Goal: Find specific page/section: Find specific page/section

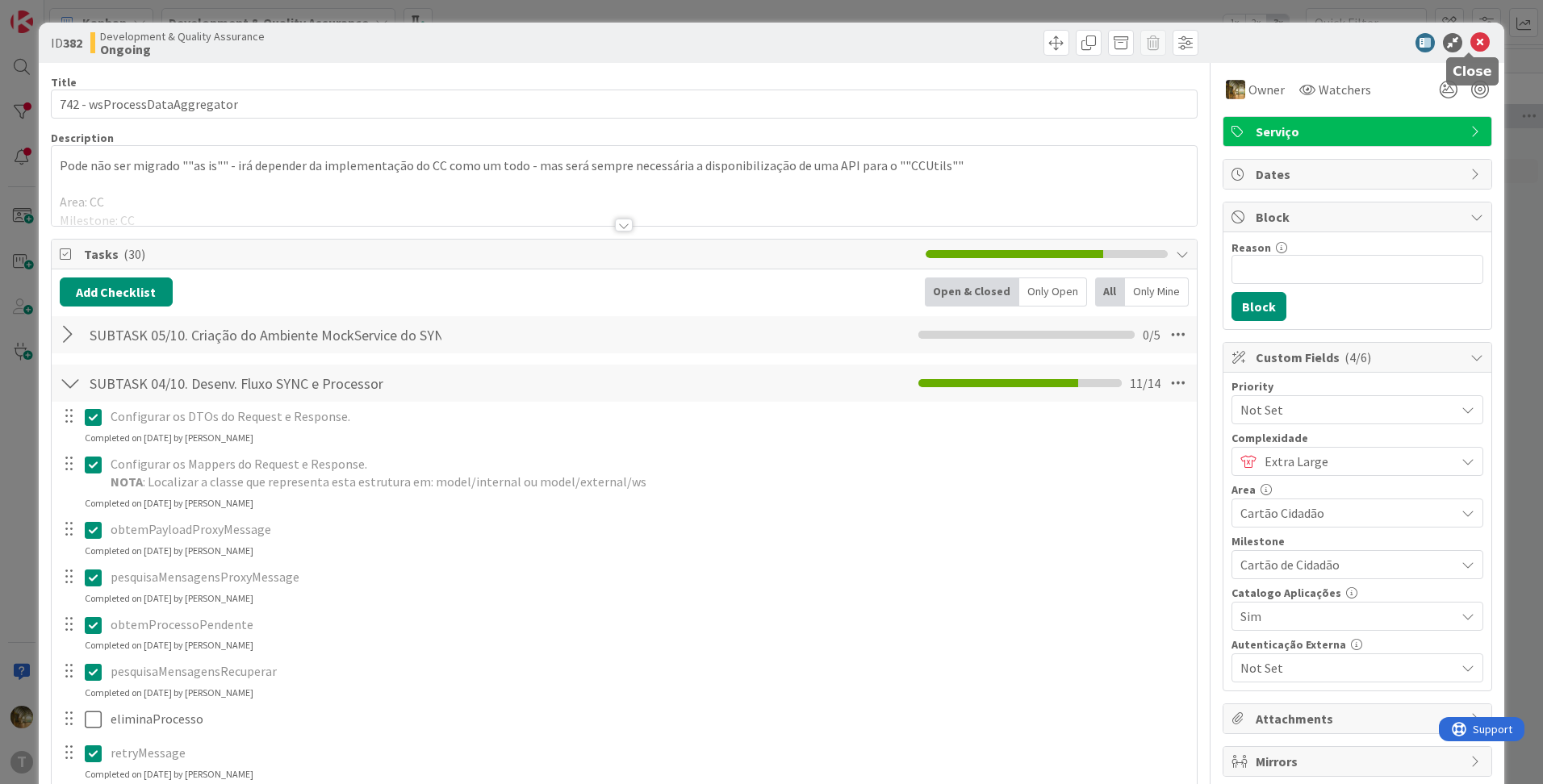
click at [1473, 46] on icon at bounding box center [1479, 43] width 19 height 19
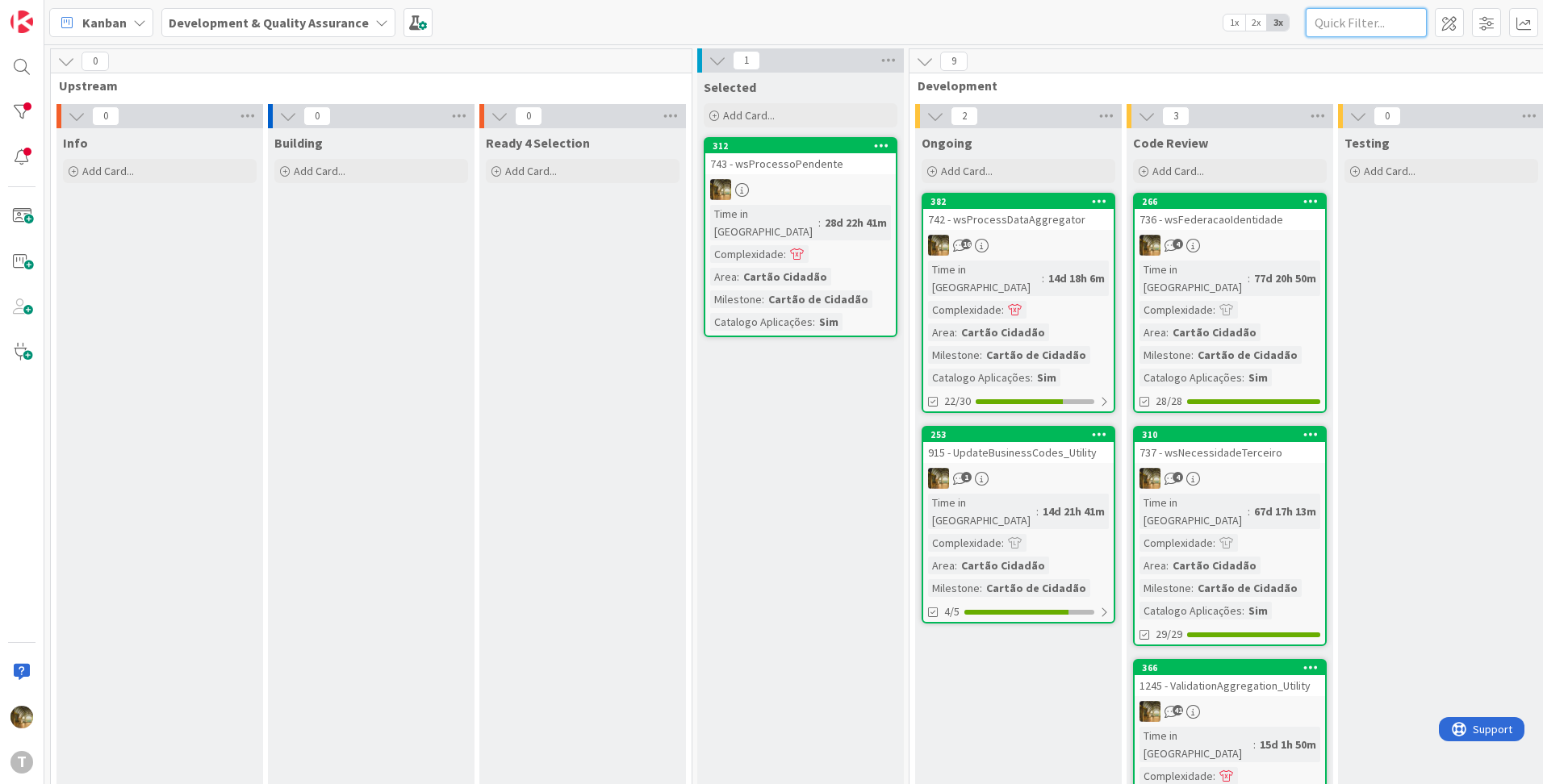
click at [1349, 26] on input "text" at bounding box center [1366, 22] width 121 height 29
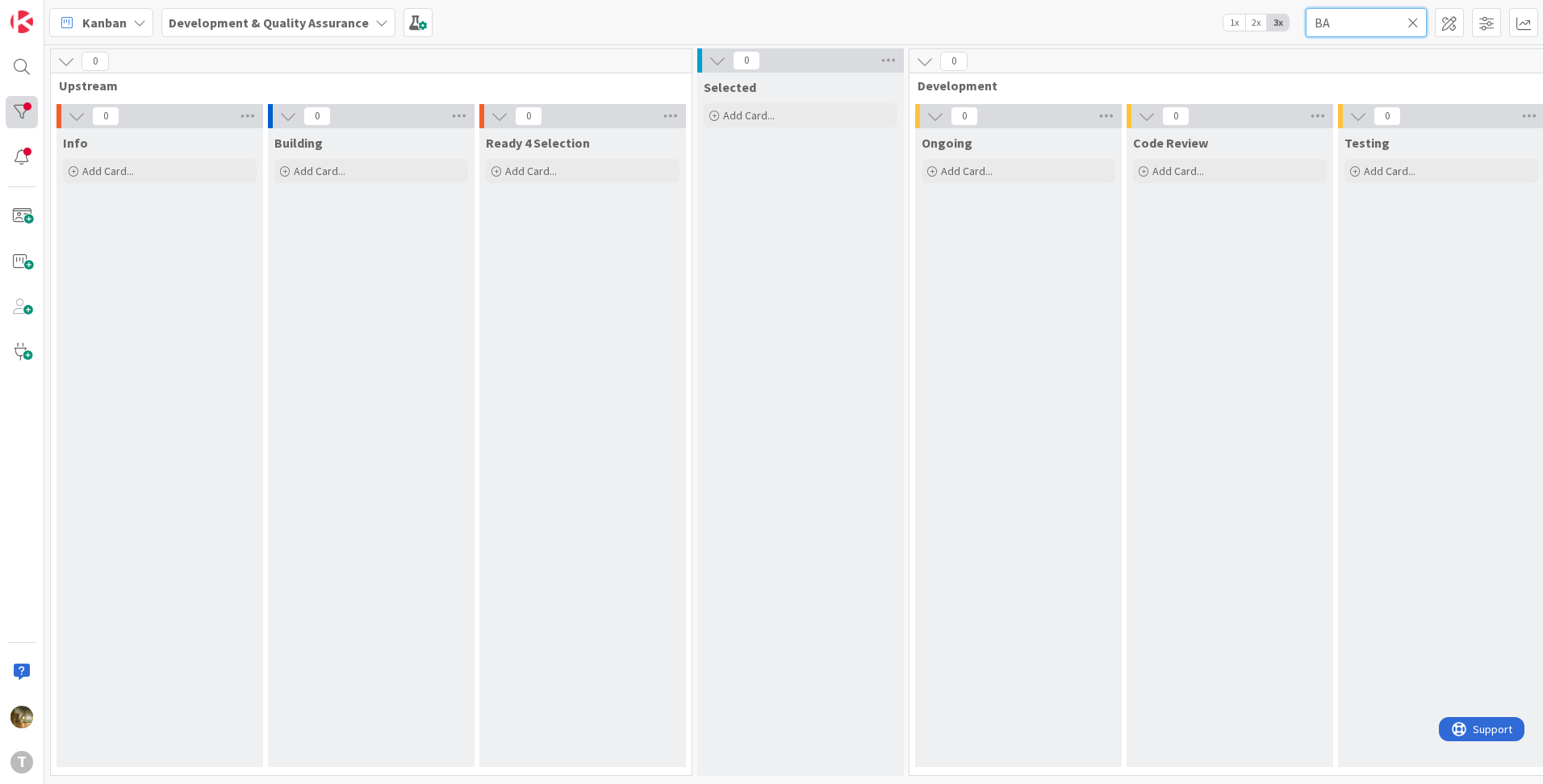
type input "BA"
click at [21, 104] on div at bounding box center [21, 112] width 32 height 32
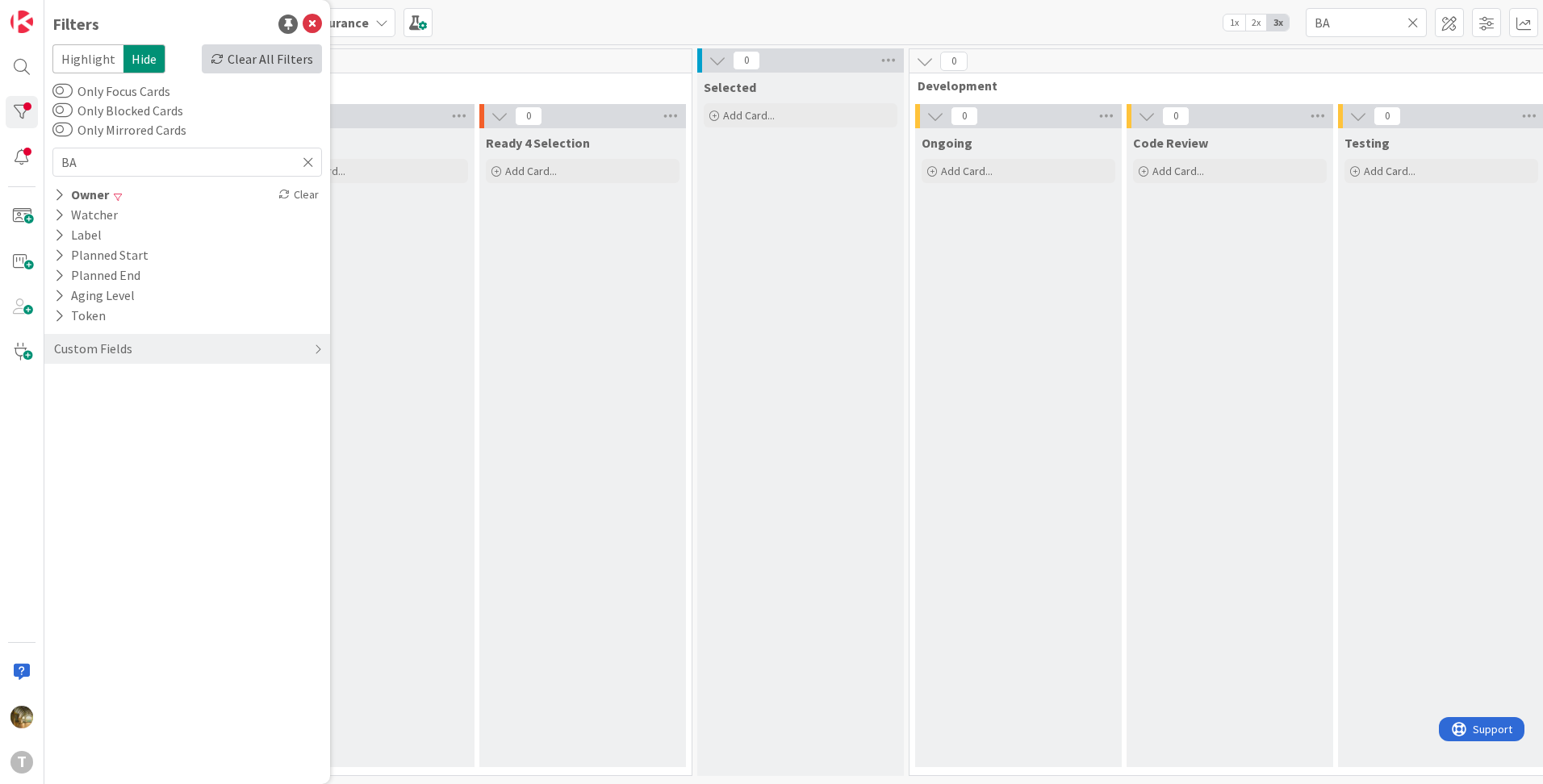
click at [265, 66] on div "Clear All Filters" at bounding box center [262, 58] width 120 height 29
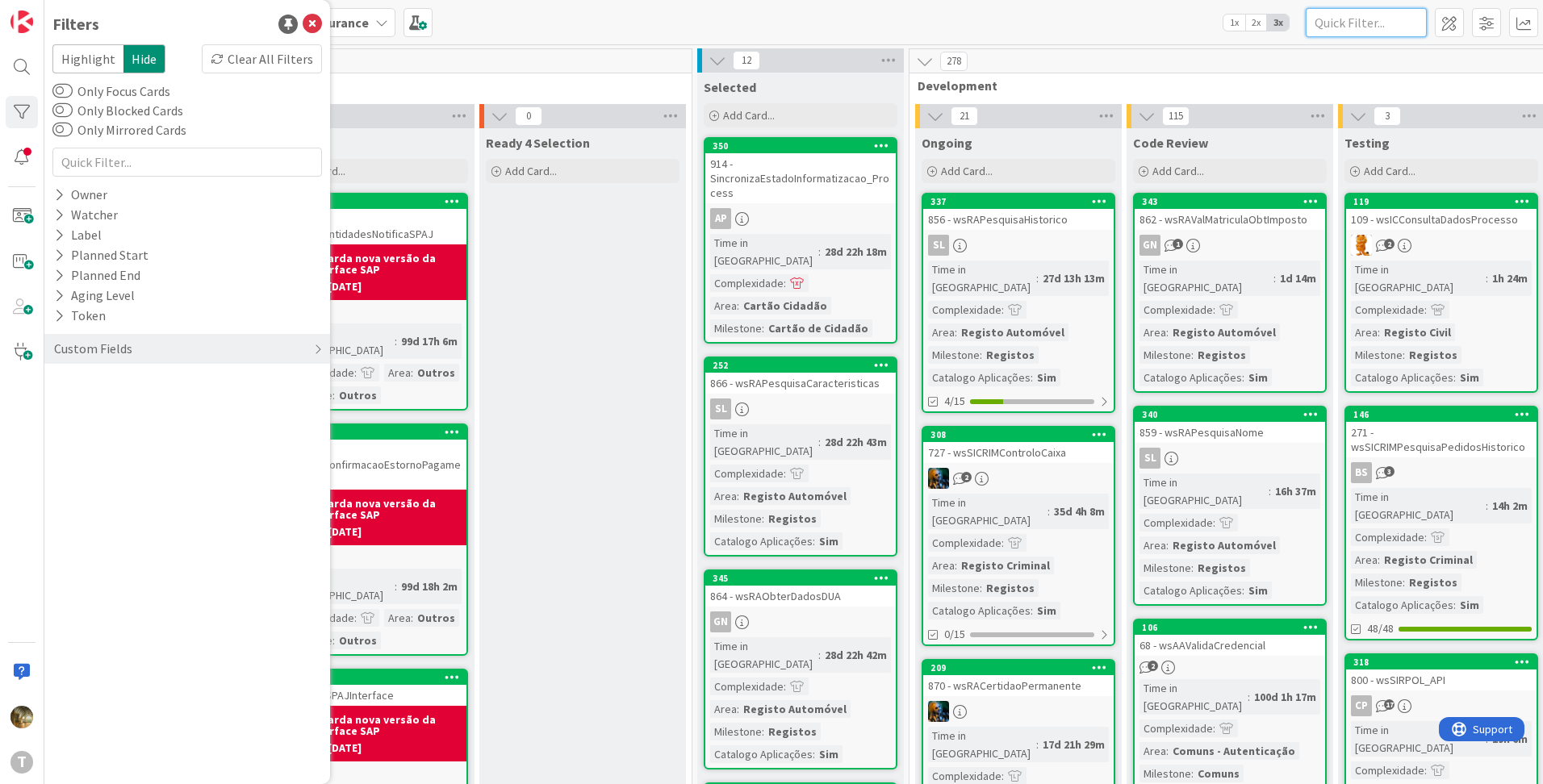
click at [1372, 26] on input "text" at bounding box center [1366, 22] width 121 height 29
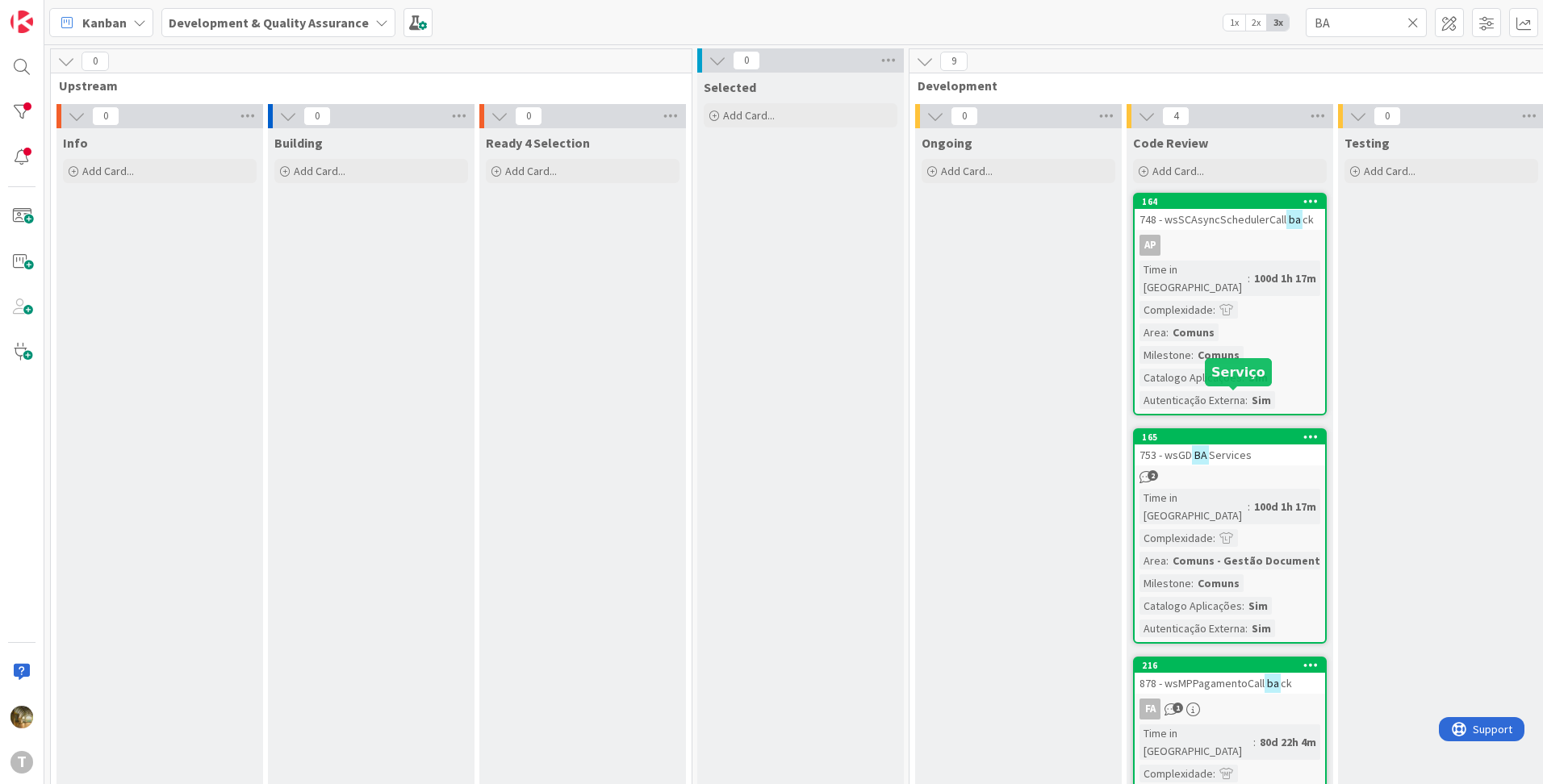
click at [1185, 471] on div "2" at bounding box center [1229, 477] width 190 height 14
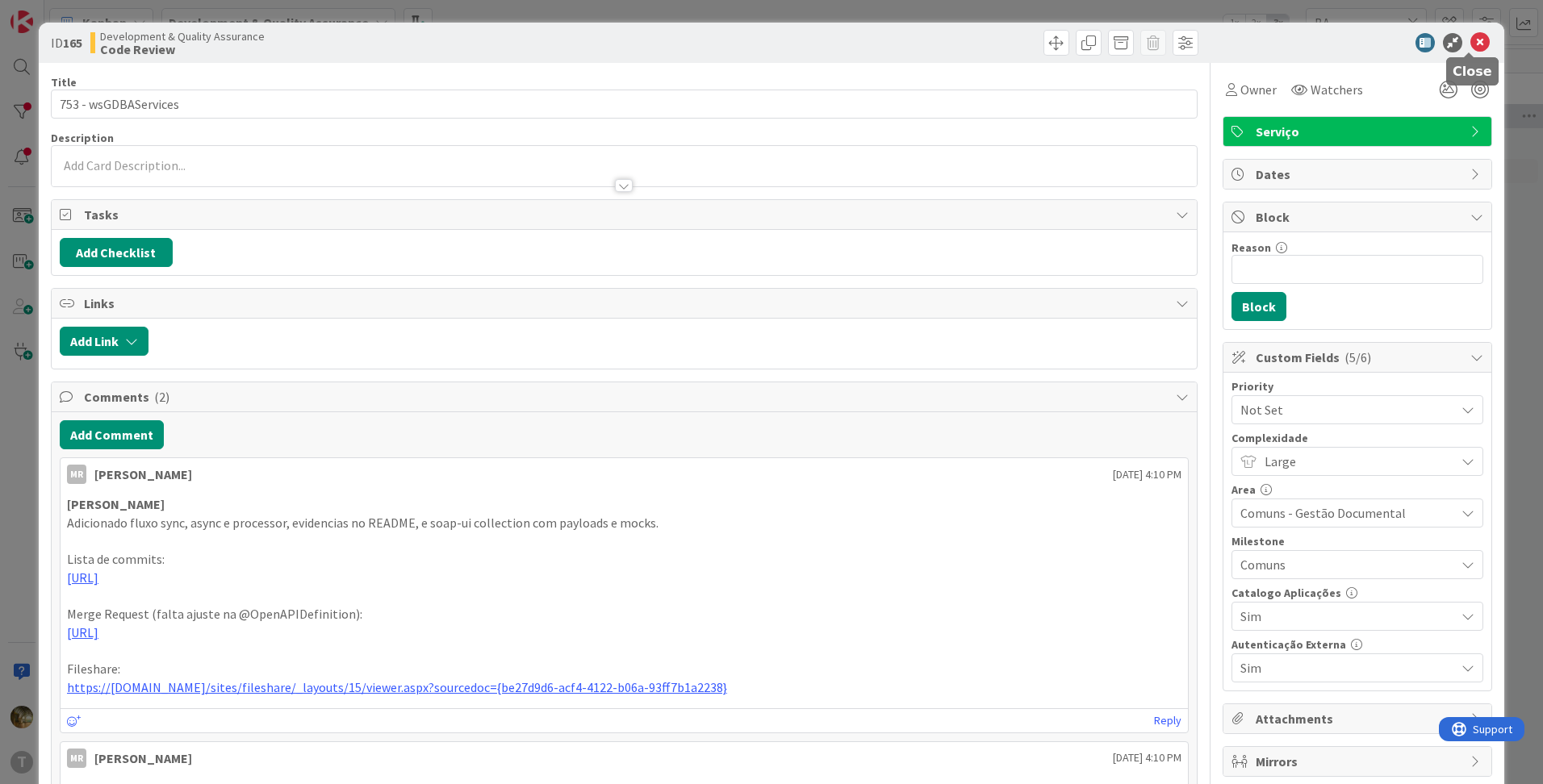
click at [1470, 41] on icon at bounding box center [1479, 43] width 19 height 19
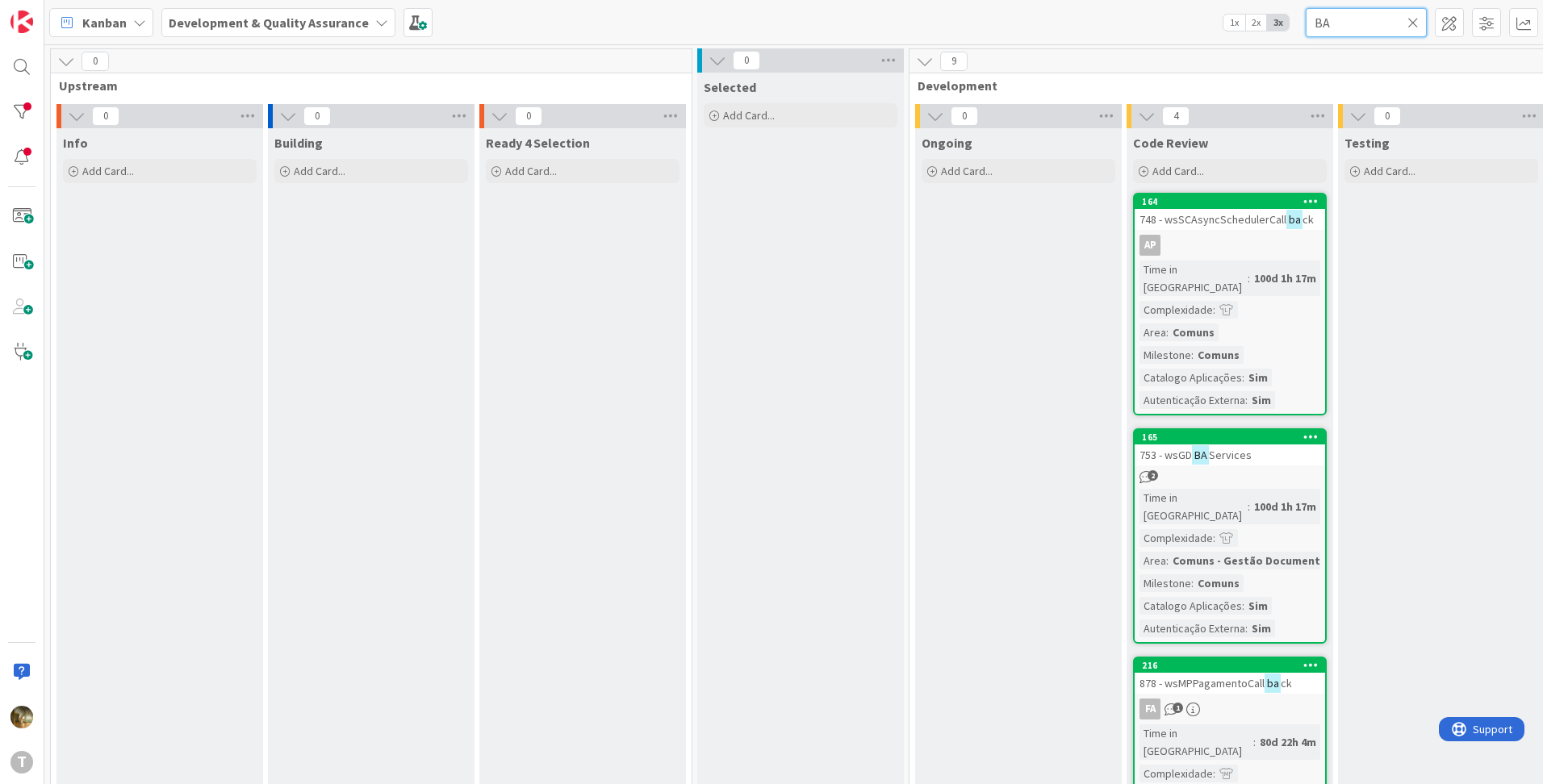
click at [1357, 19] on input "BA" at bounding box center [1366, 22] width 121 height 29
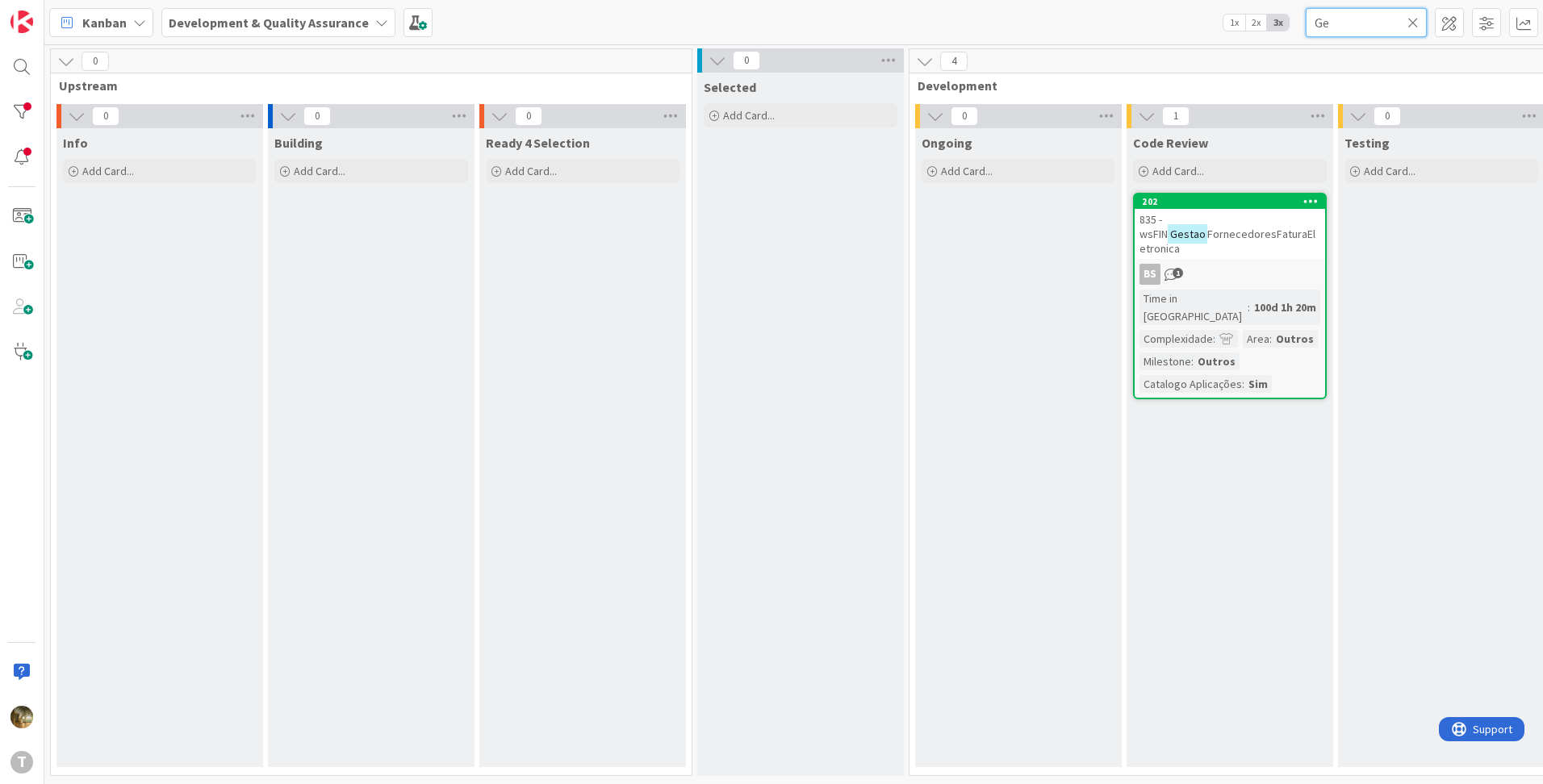
type input "G"
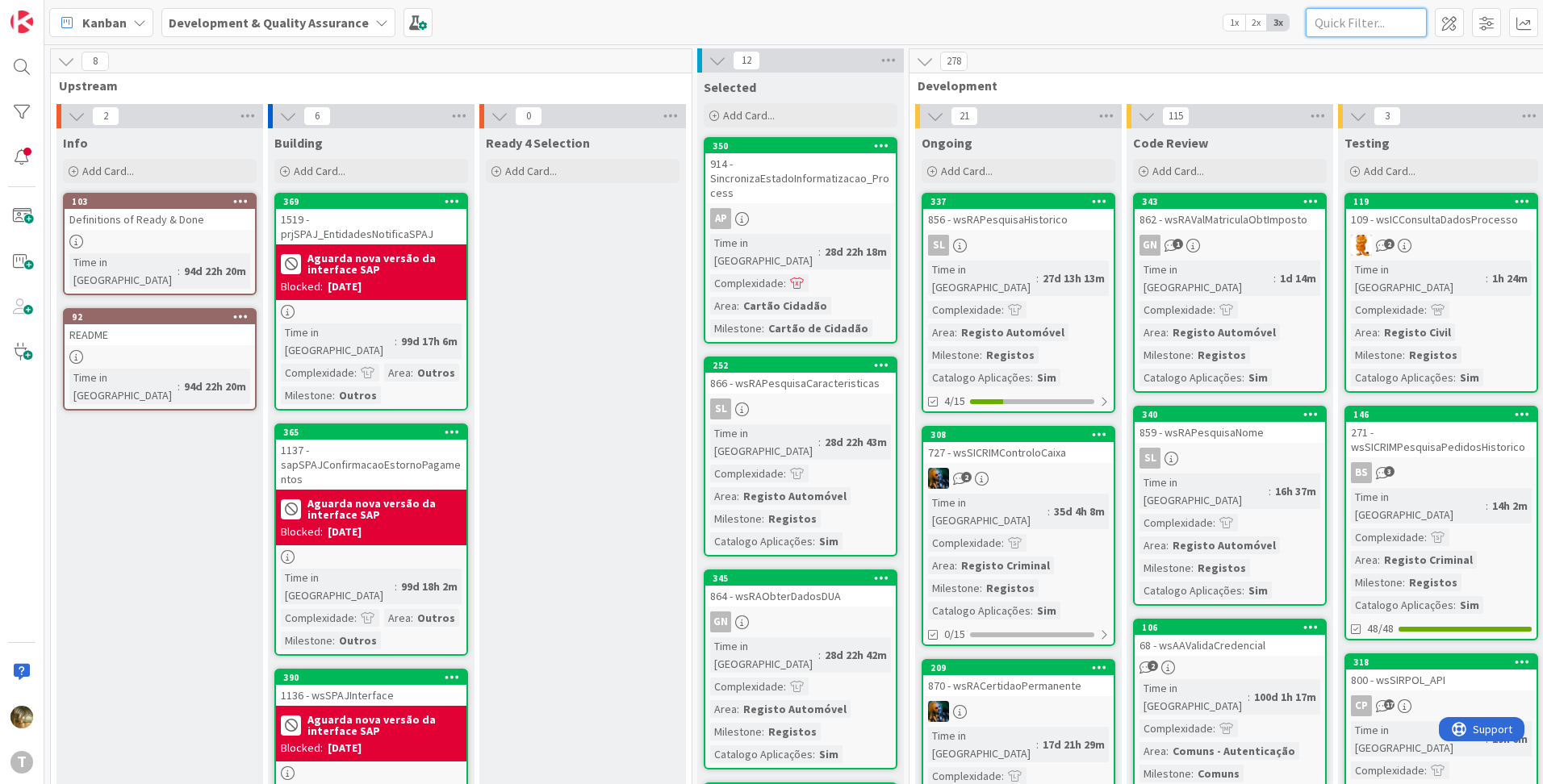
click at [1335, 21] on input "text" at bounding box center [1366, 22] width 121 height 29
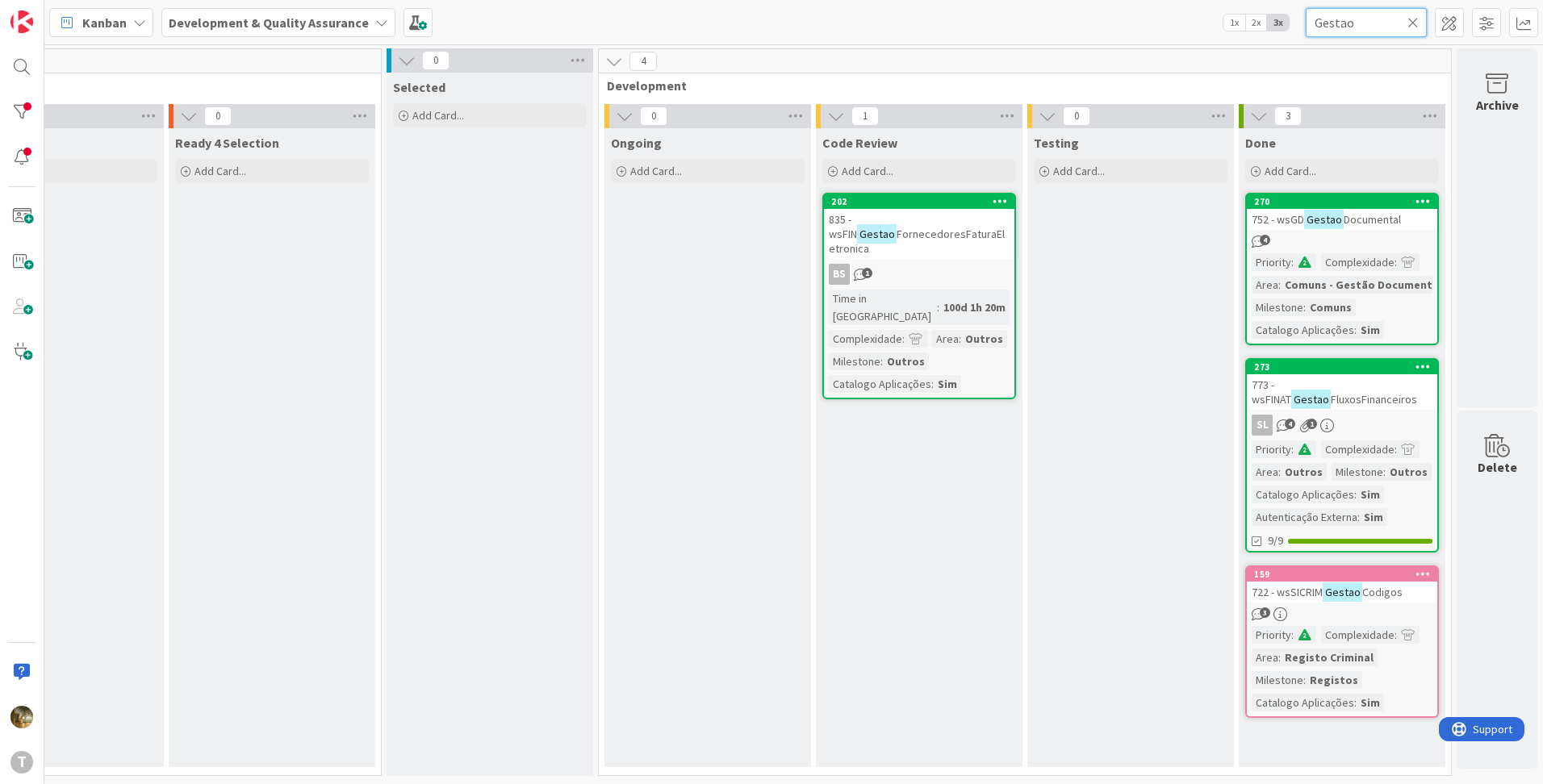
scroll to position [0, 323]
click at [1318, 224] on mark "Gestao" at bounding box center [1323, 219] width 40 height 19
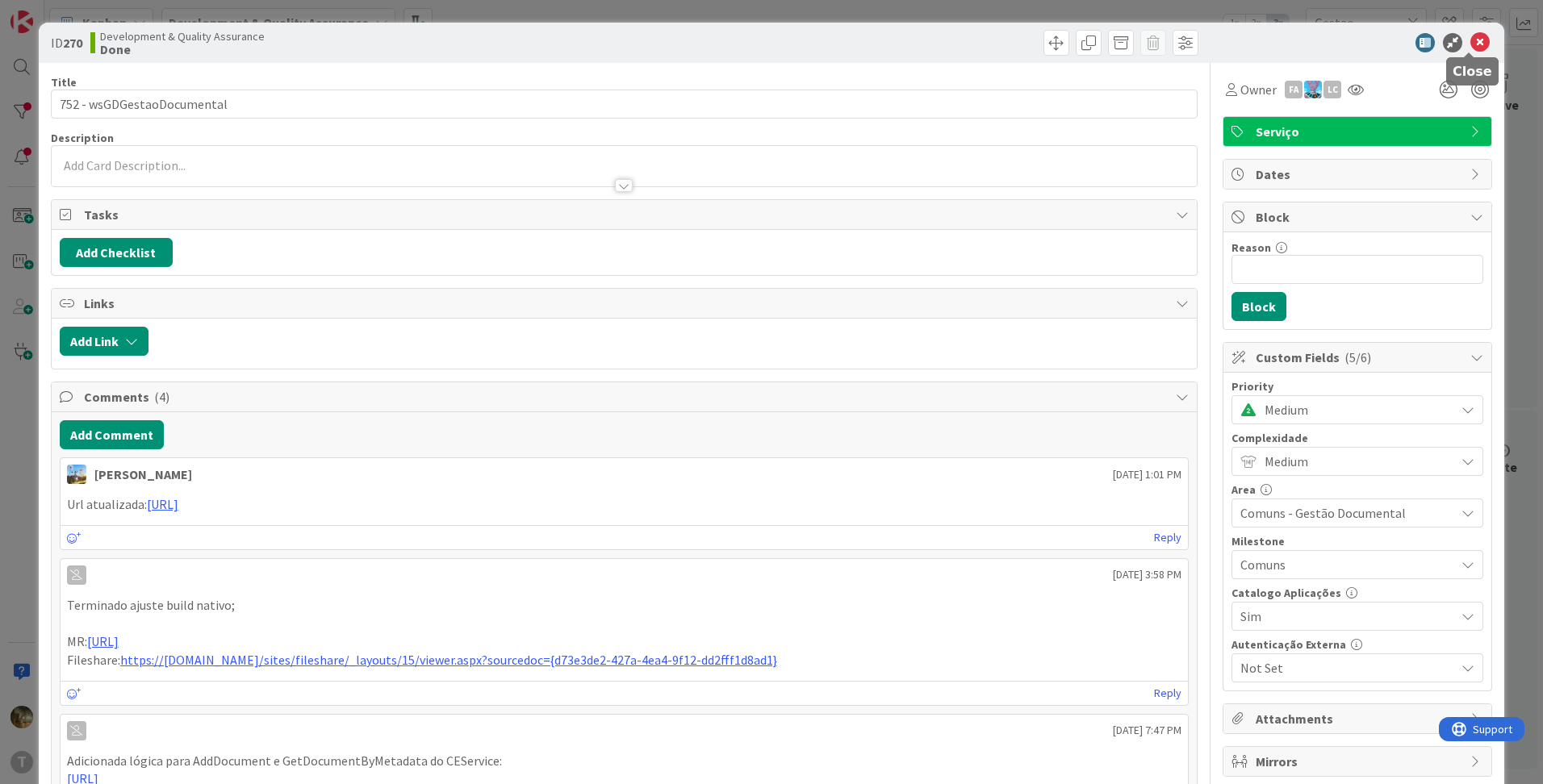
click at [1475, 44] on icon at bounding box center [1479, 43] width 19 height 19
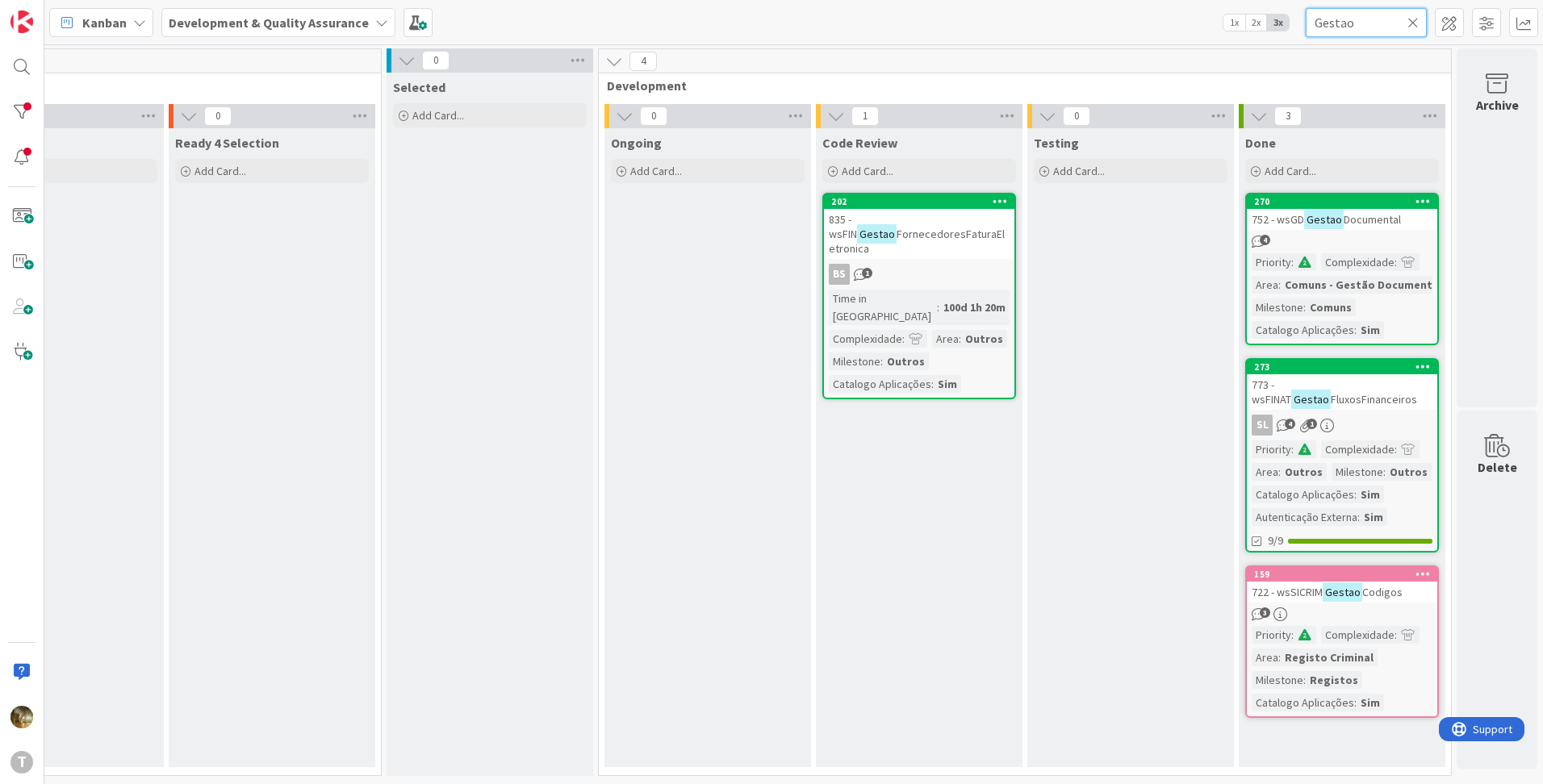
click at [1335, 23] on input "Gestao" at bounding box center [1366, 22] width 121 height 29
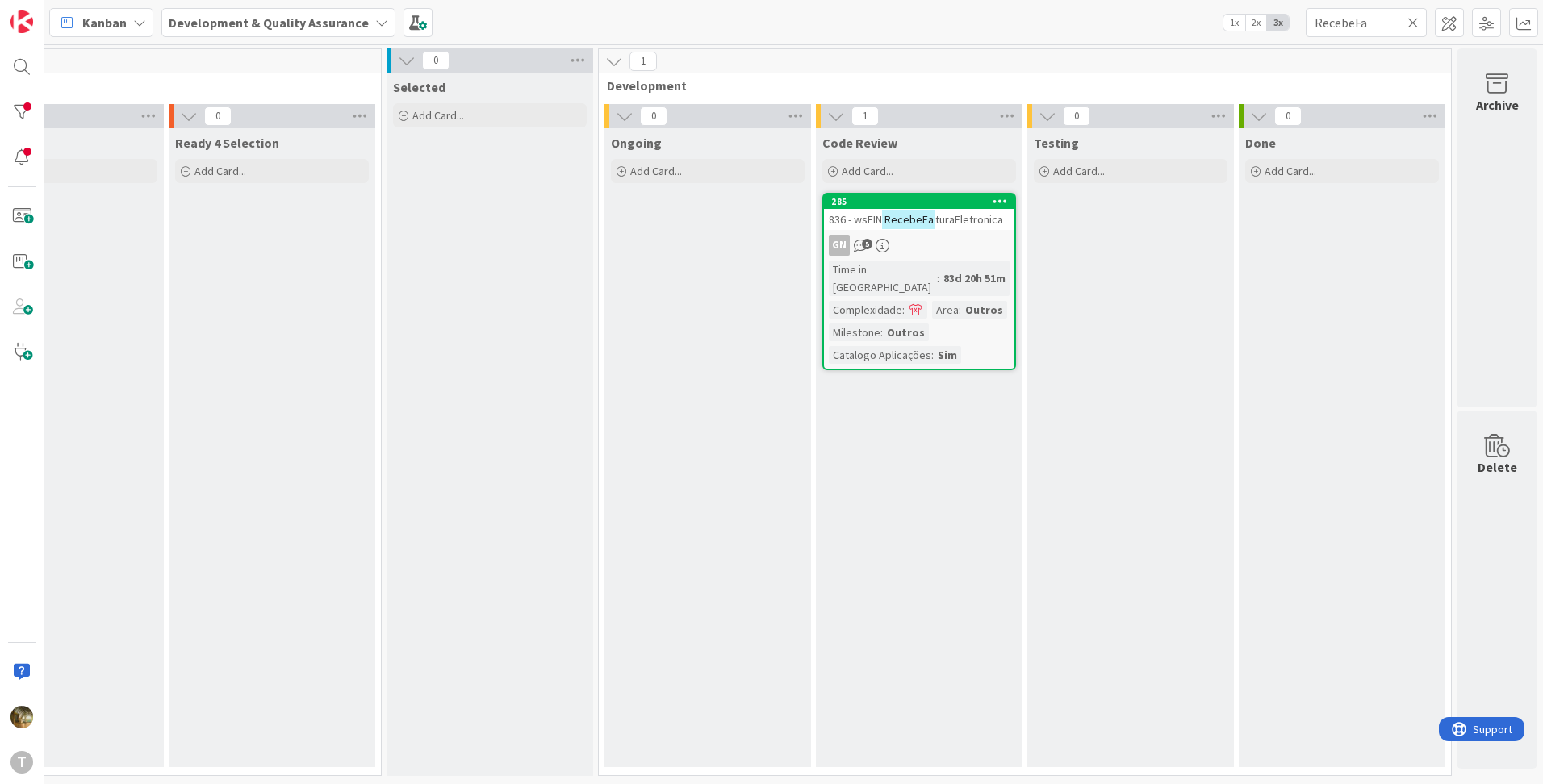
click at [952, 227] on div "836 - wsFIN RecebeFa turaEletronica" at bounding box center [918, 219] width 190 height 21
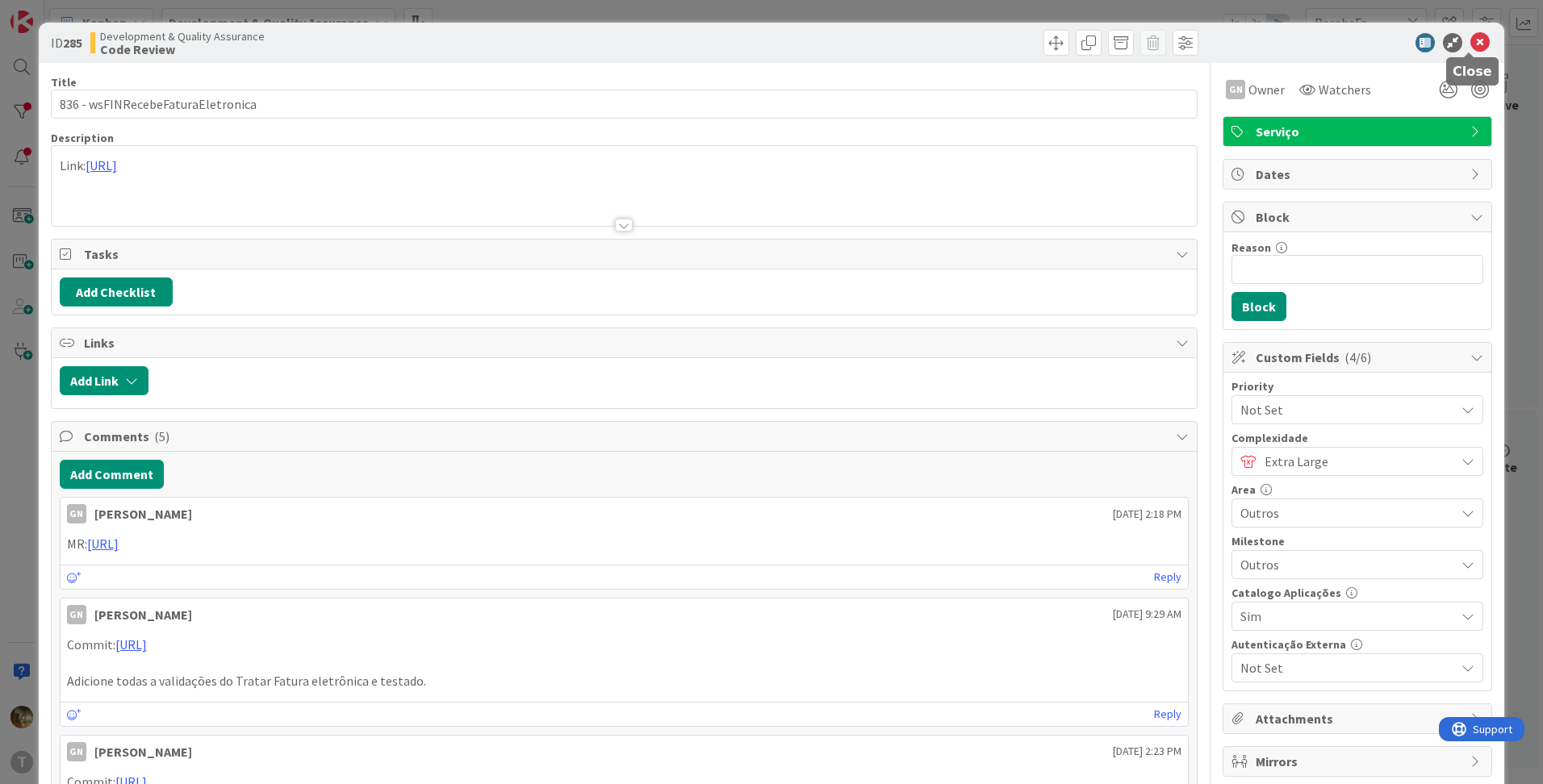
click at [1470, 42] on icon at bounding box center [1479, 43] width 19 height 19
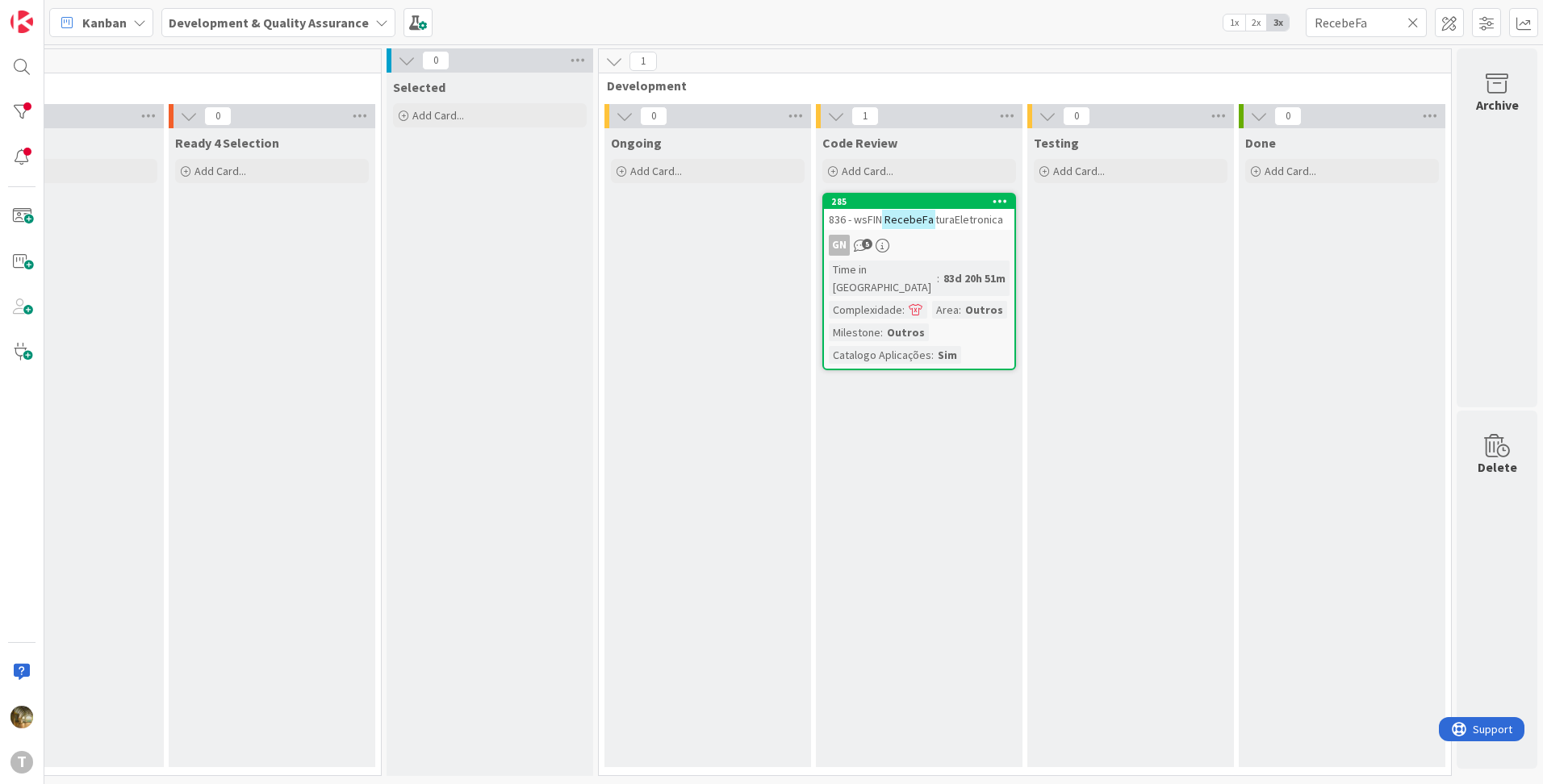
click at [1359, 43] on div "Kanban Development & Quality Assurance 1x 2x 3x RecebeFa" at bounding box center [793, 22] width 1499 height 44
click at [1368, 23] on input "RecebeFa" at bounding box center [1366, 22] width 121 height 29
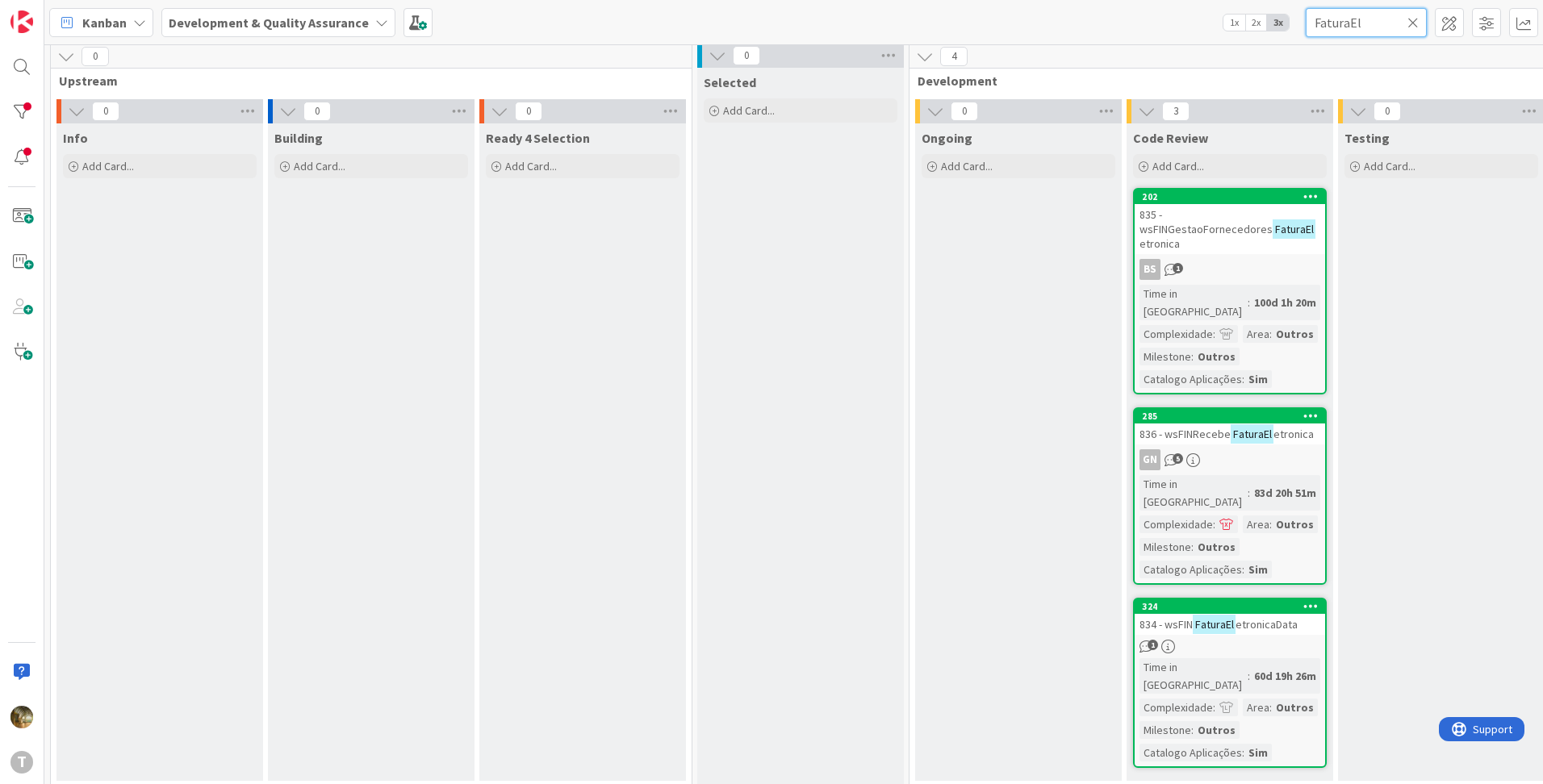
scroll to position [5, 323]
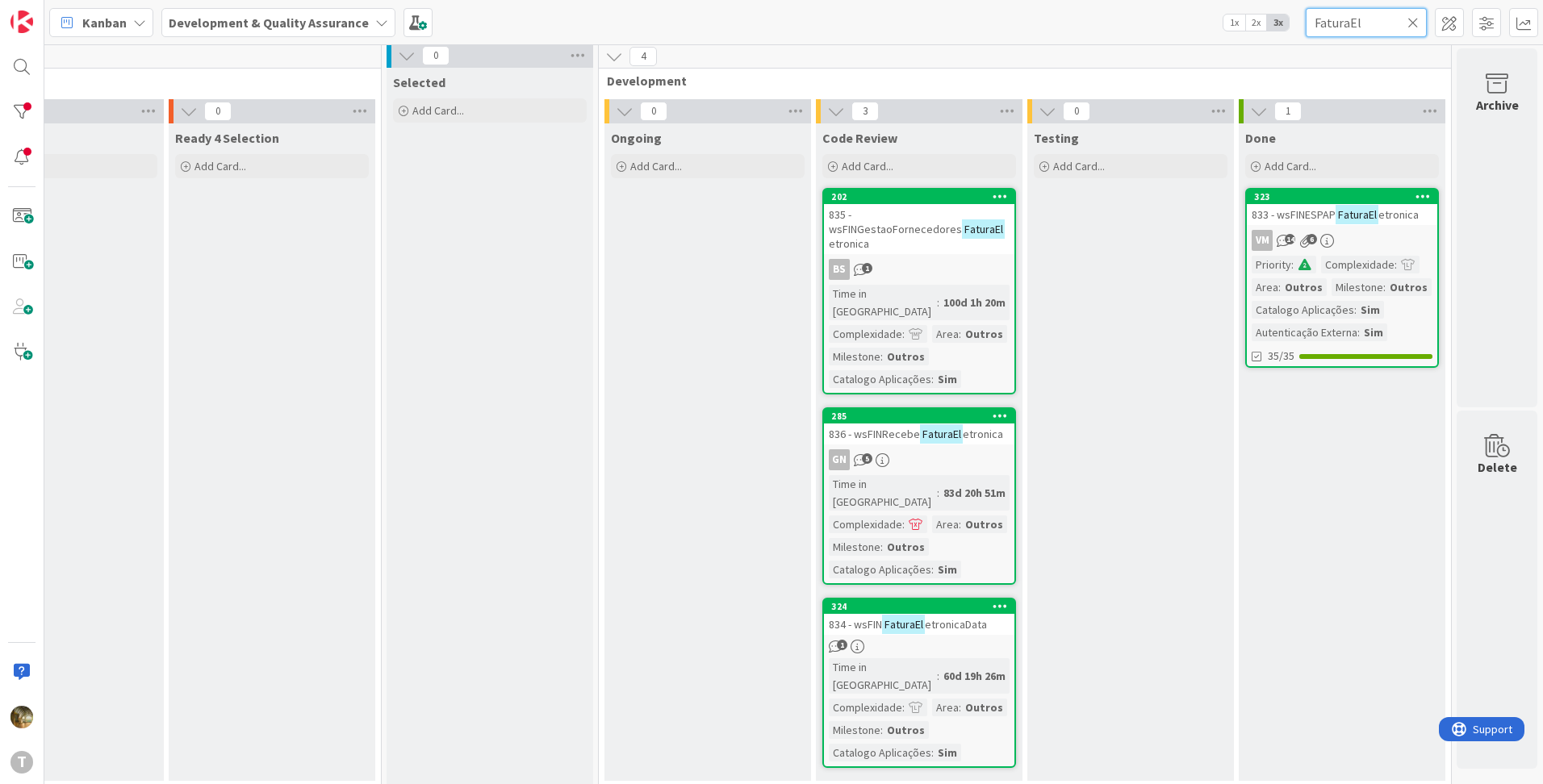
click at [1324, 21] on input "FaturaEl" at bounding box center [1366, 22] width 121 height 29
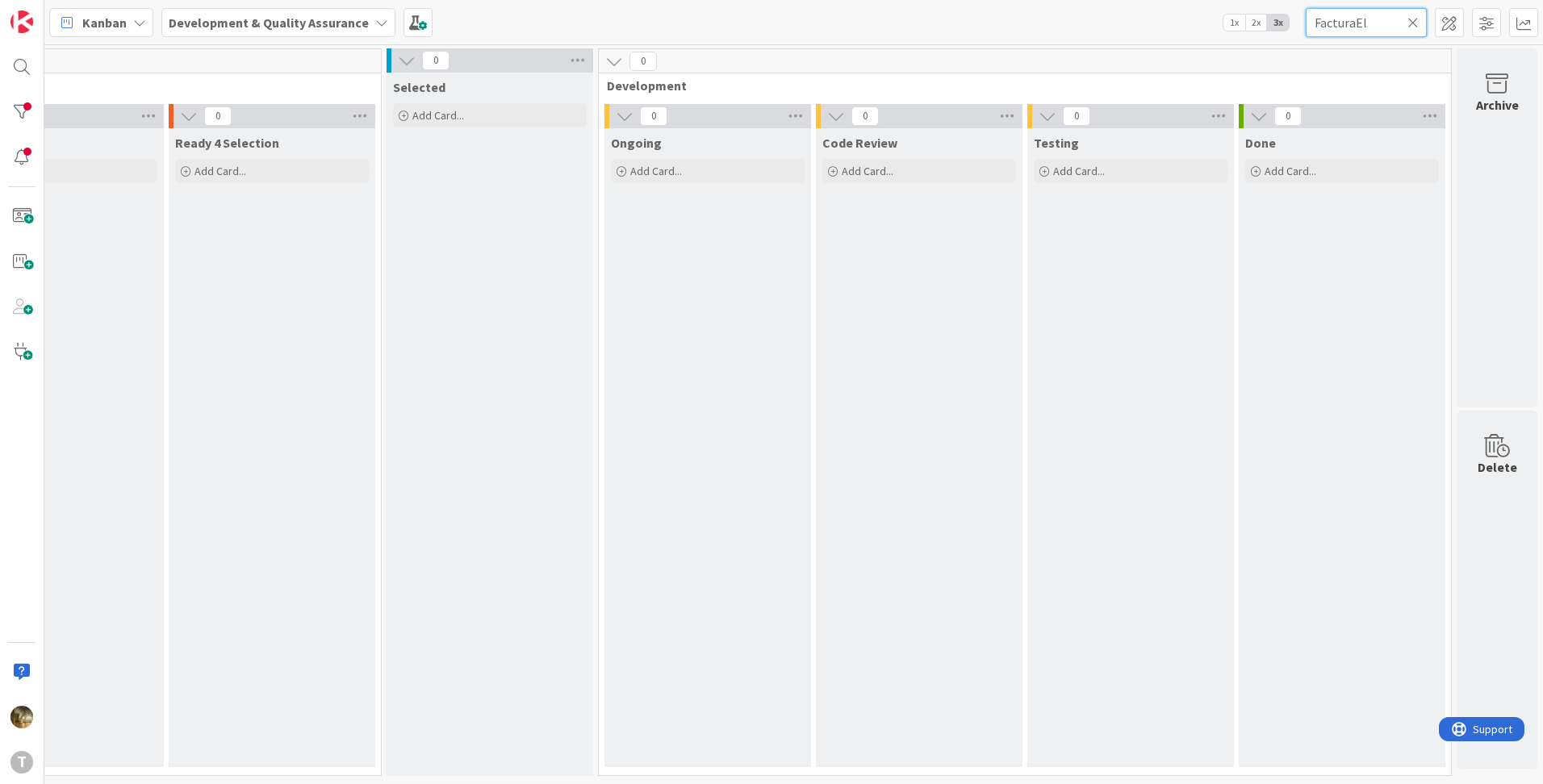
drag, startPoint x: 1372, startPoint y: 22, endPoint x: 1306, endPoint y: 22, distance: 66.0
click at [1306, 22] on input "FacturaEl" at bounding box center [1366, 22] width 121 height 29
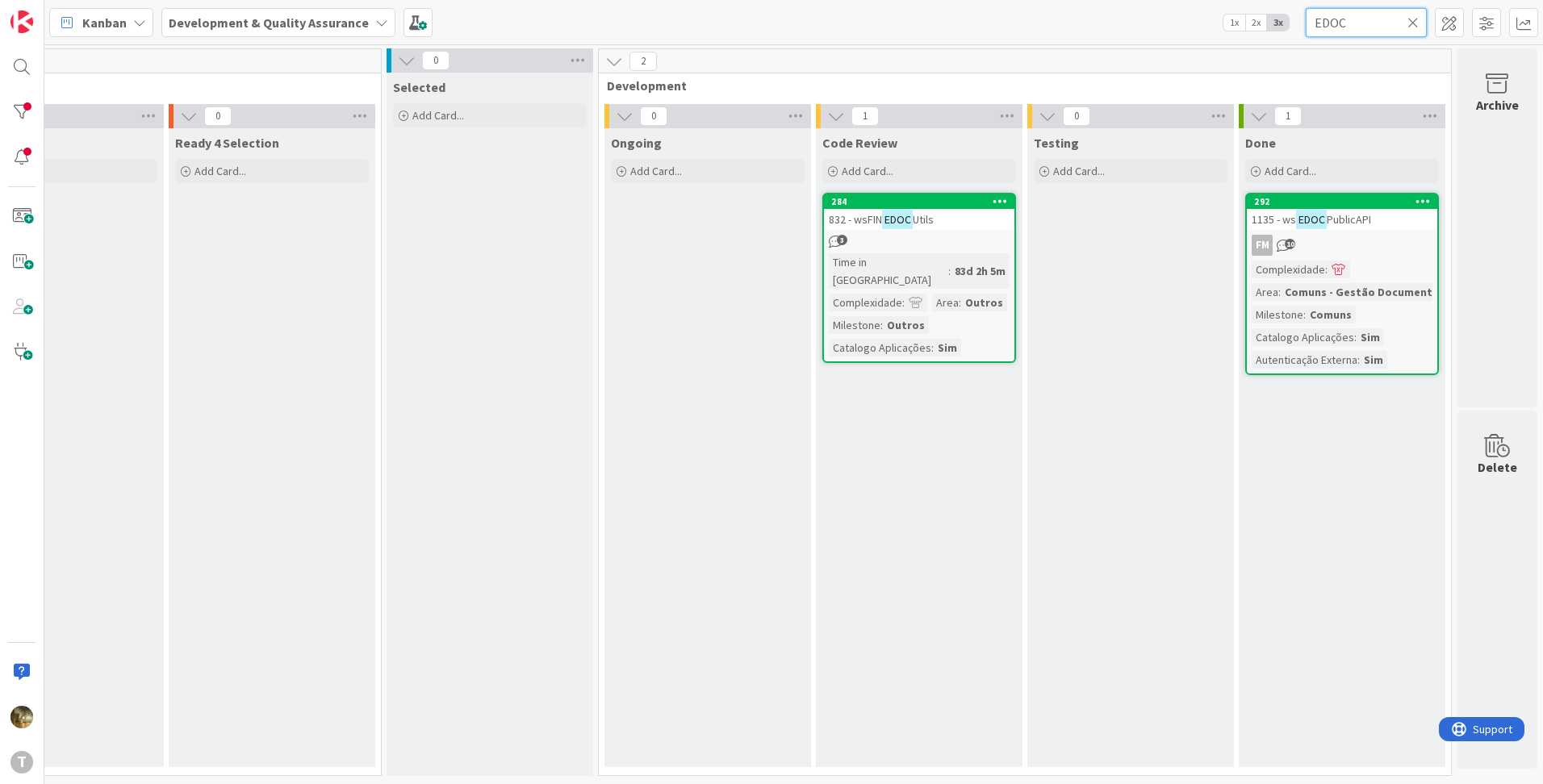
click at [1347, 27] on input "EDOC" at bounding box center [1366, 22] width 121 height 29
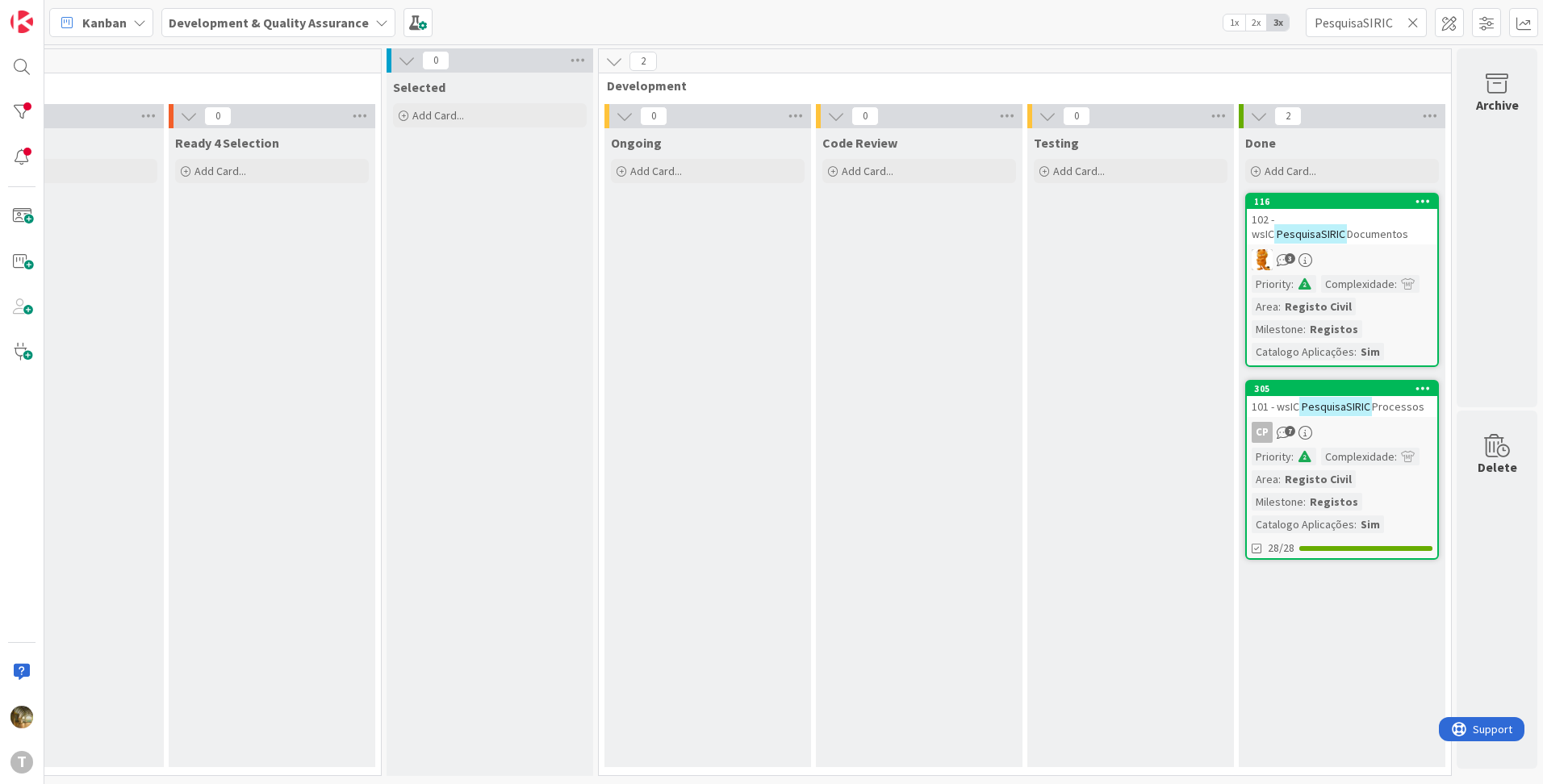
click at [1325, 224] on mark "PesquisaSIRIC" at bounding box center [1310, 234] width 72 height 19
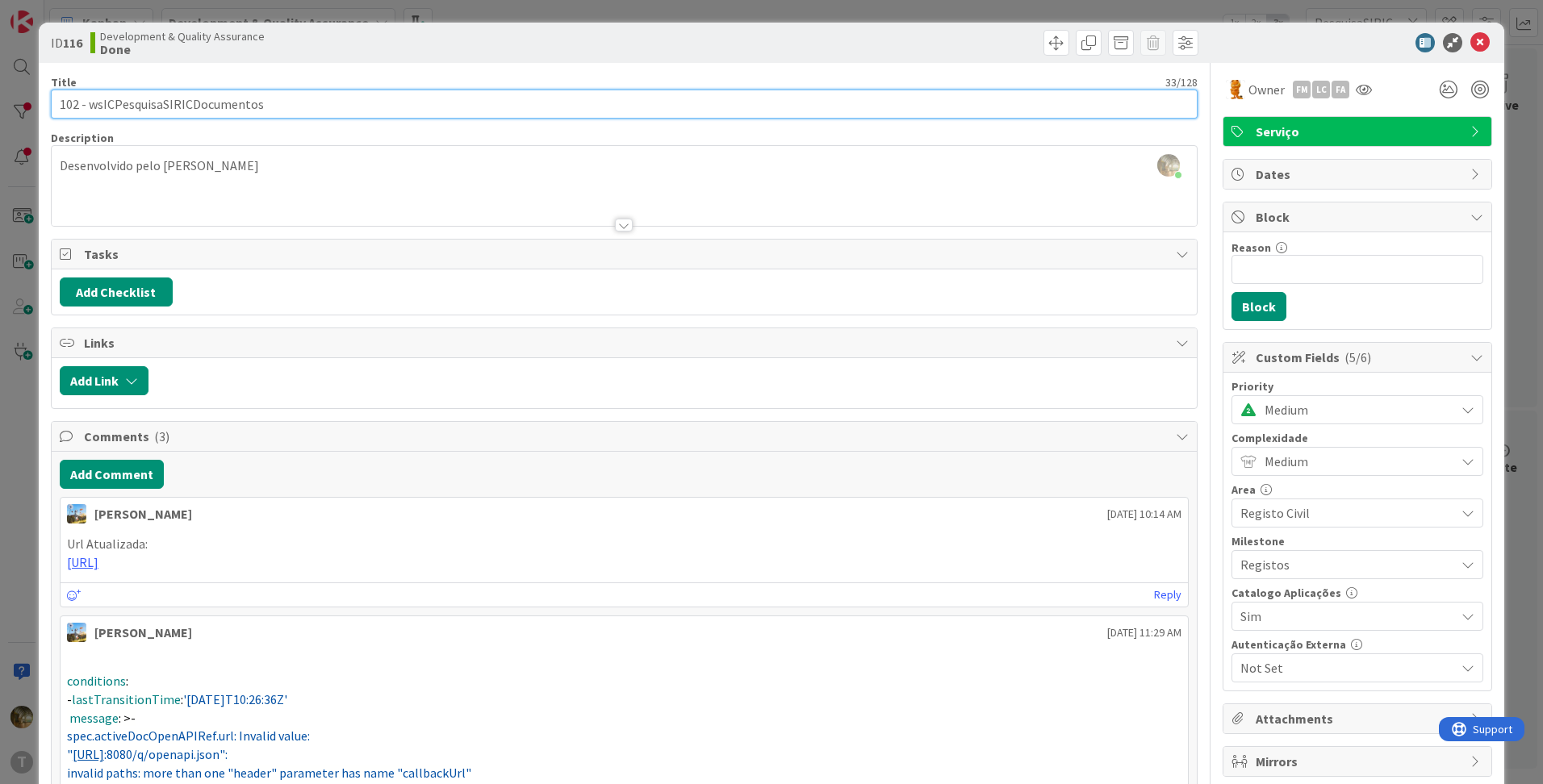
click at [136, 103] on input "102 - wsICPesquisaSIRICDocumentos" at bounding box center [624, 104] width 1146 height 29
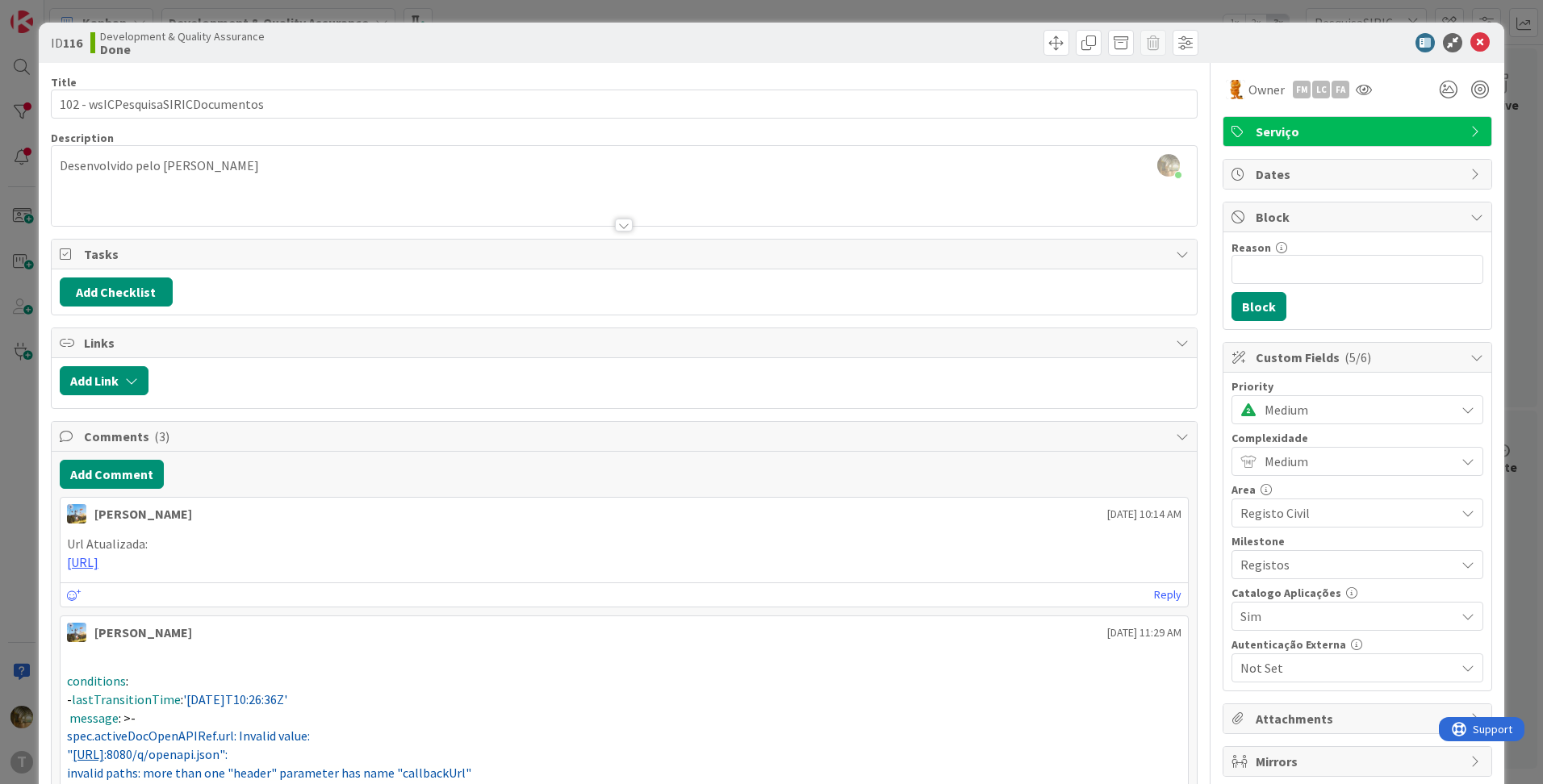
click at [360, 499] on div "[PERSON_NAME] [DATE] 10:14 AM" at bounding box center [624, 511] width 1127 height 26
click at [1470, 41] on icon at bounding box center [1479, 43] width 19 height 19
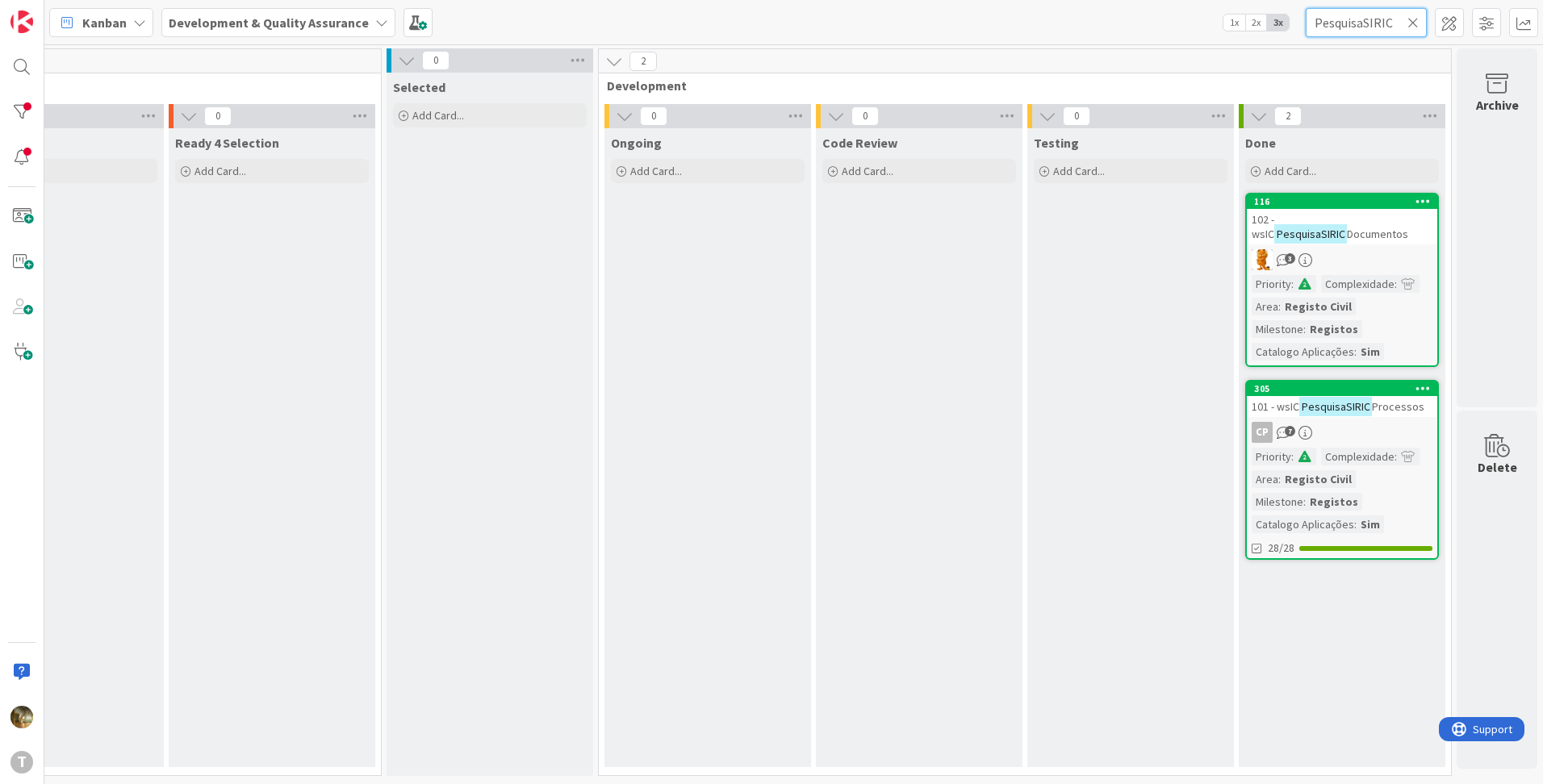
click at [1346, 22] on input "PesquisaSIRIC" at bounding box center [1366, 22] width 121 height 29
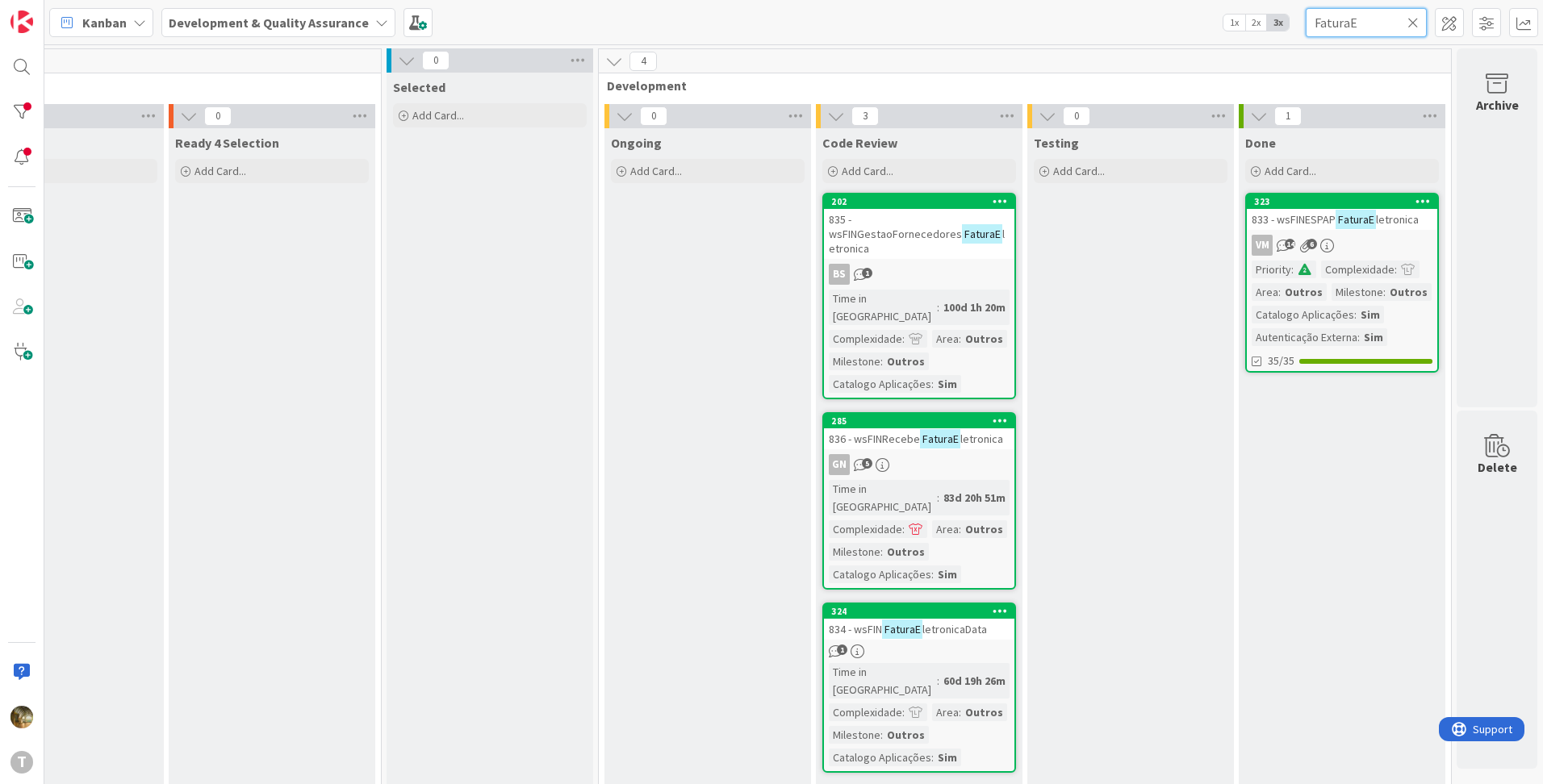
scroll to position [5, 323]
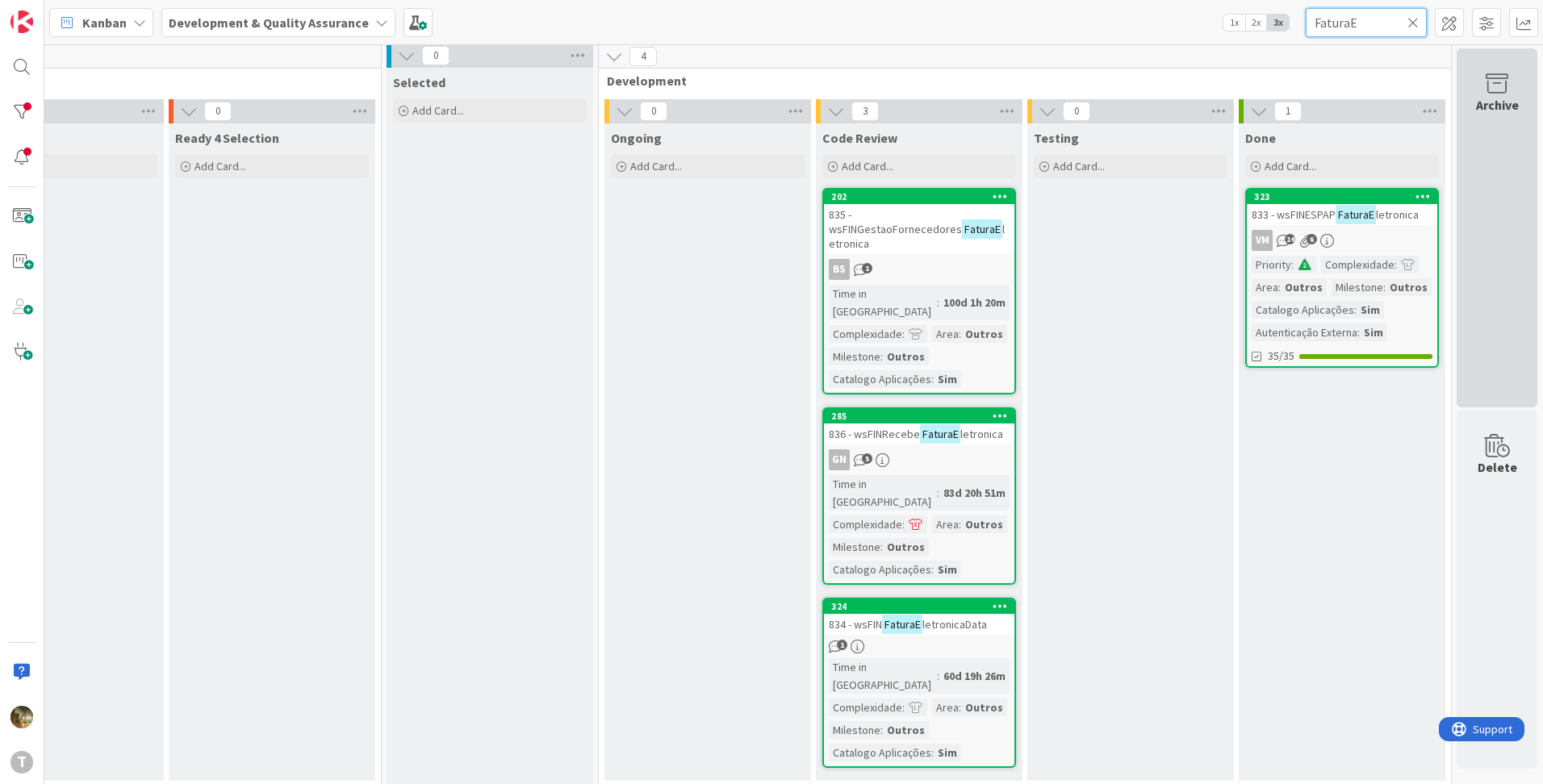
type input "FaturaE"
click at [1468, 312] on div "Archive" at bounding box center [1496, 227] width 81 height 359
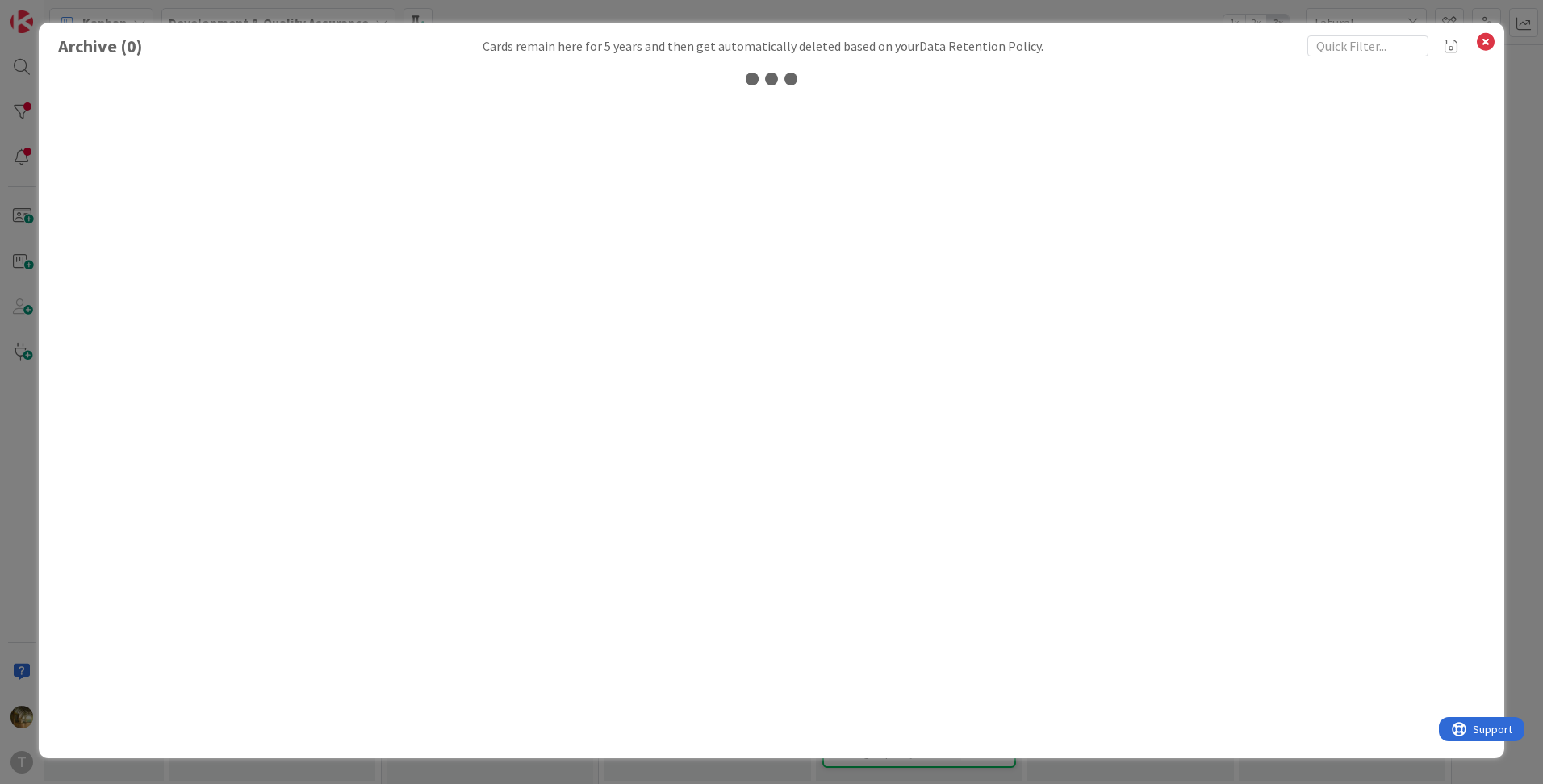
scroll to position [0, 310]
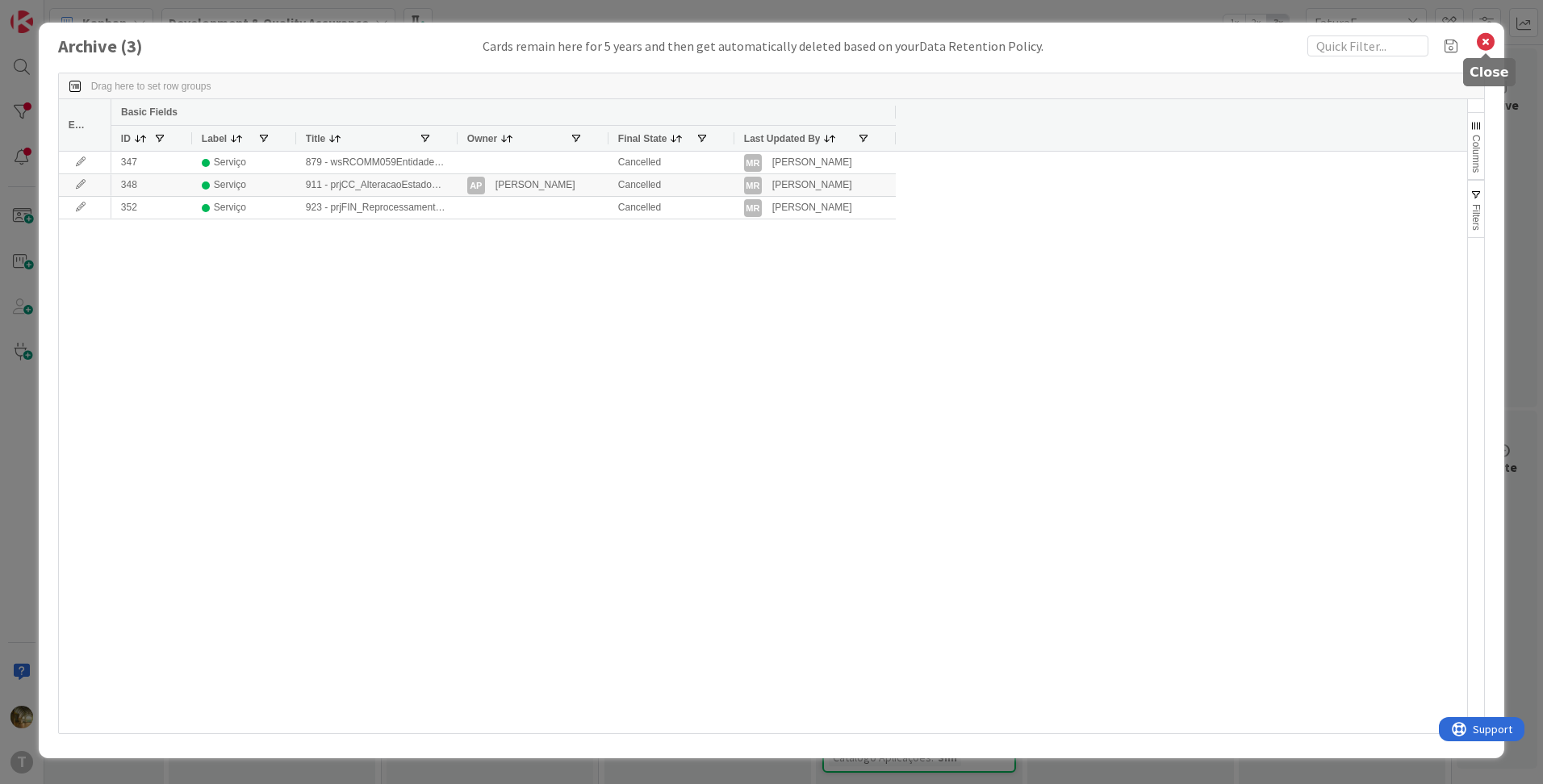
click at [1481, 41] on icon at bounding box center [1485, 42] width 21 height 22
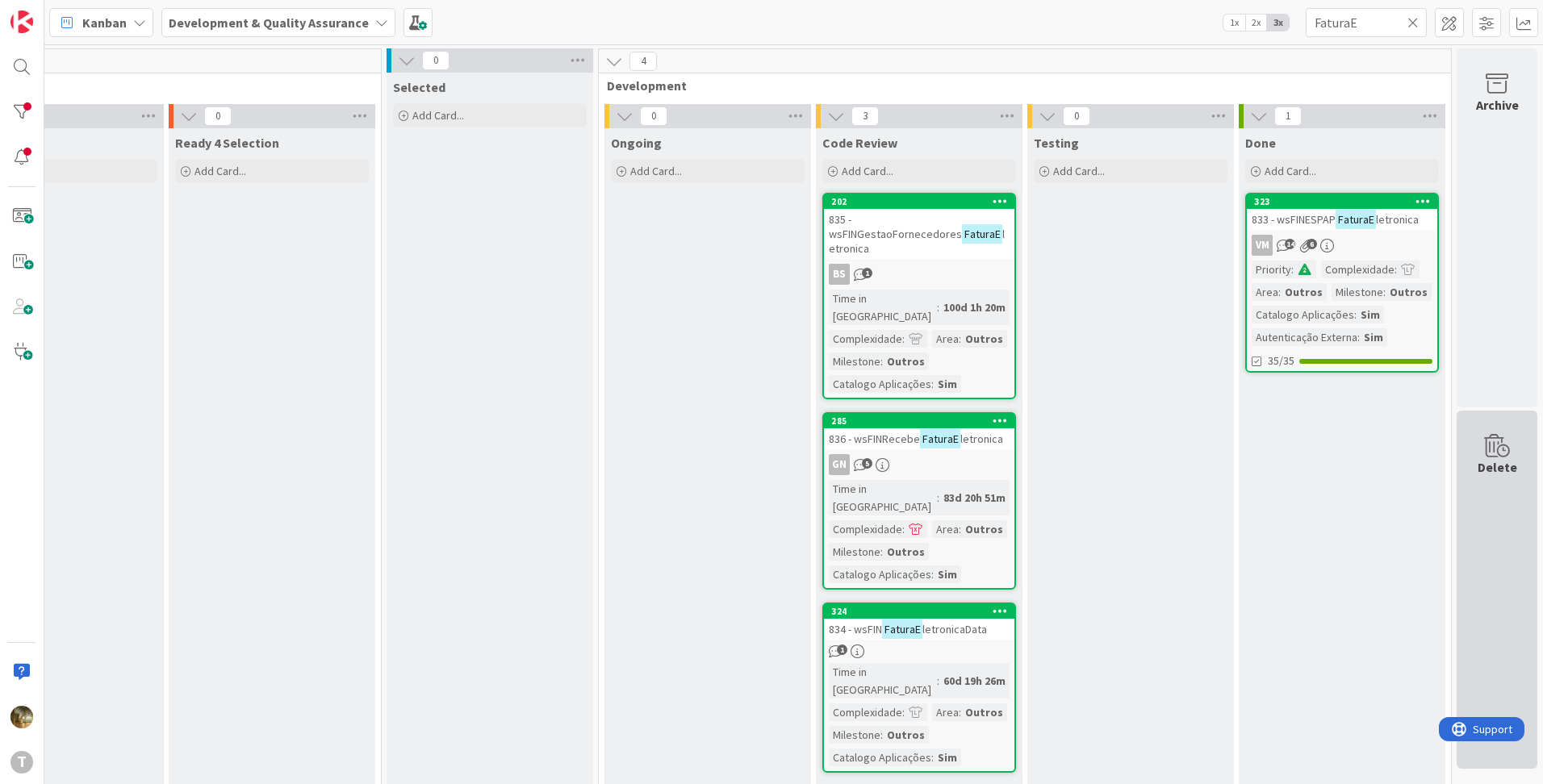
click at [1491, 526] on div "Delete" at bounding box center [1496, 589] width 81 height 359
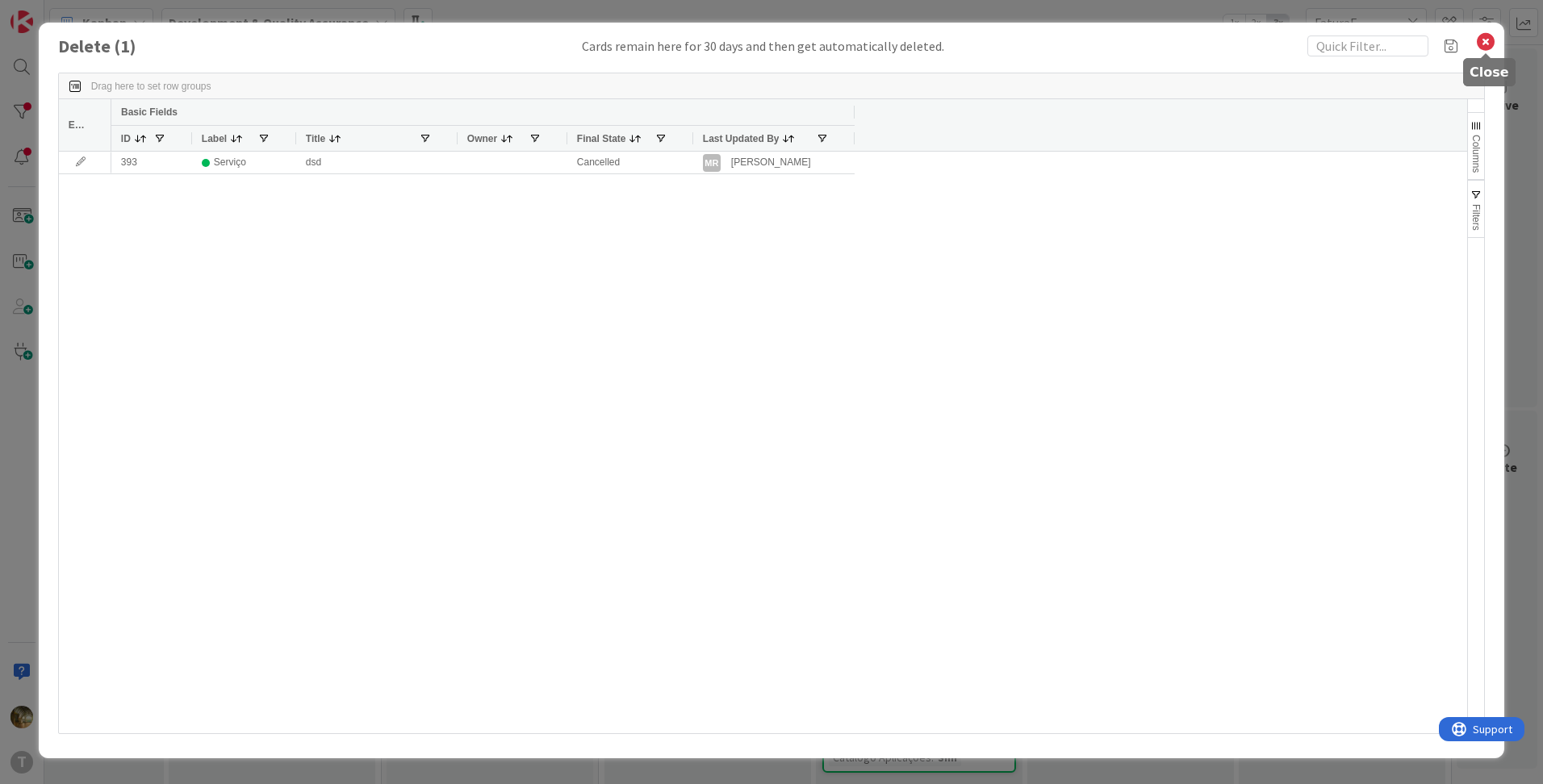
click at [1483, 41] on icon at bounding box center [1485, 42] width 21 height 22
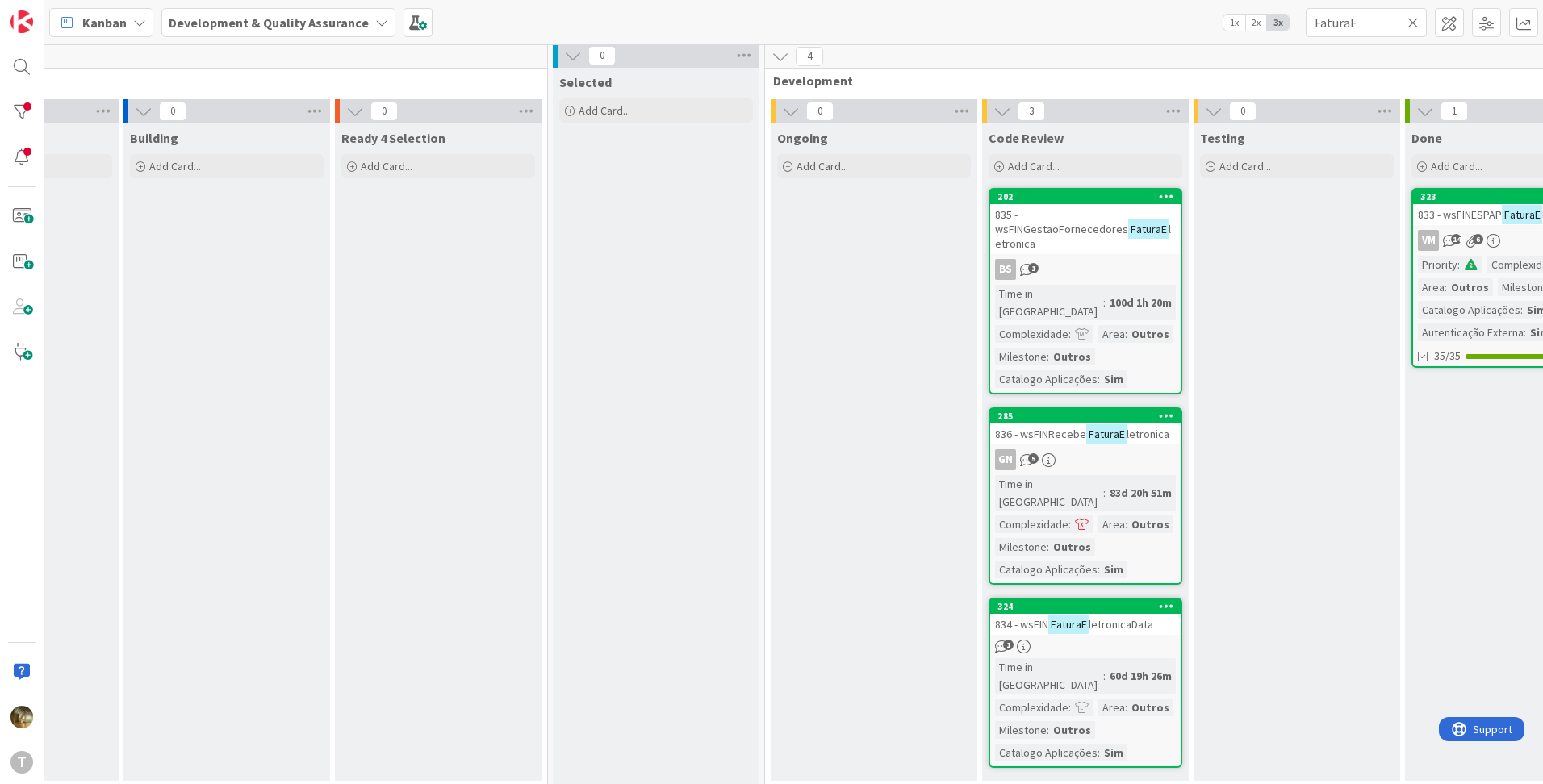
scroll to position [5, 323]
